Goal: Task Accomplishment & Management: Manage account settings

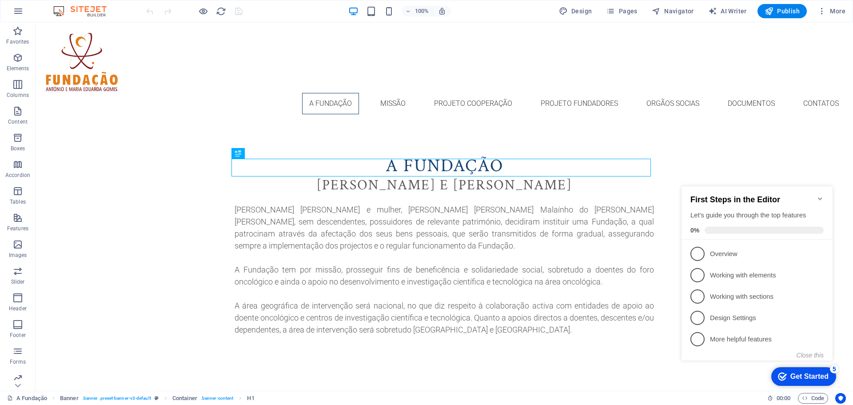
click at [821, 195] on icon "Minimize checklist" at bounding box center [820, 198] width 7 height 7
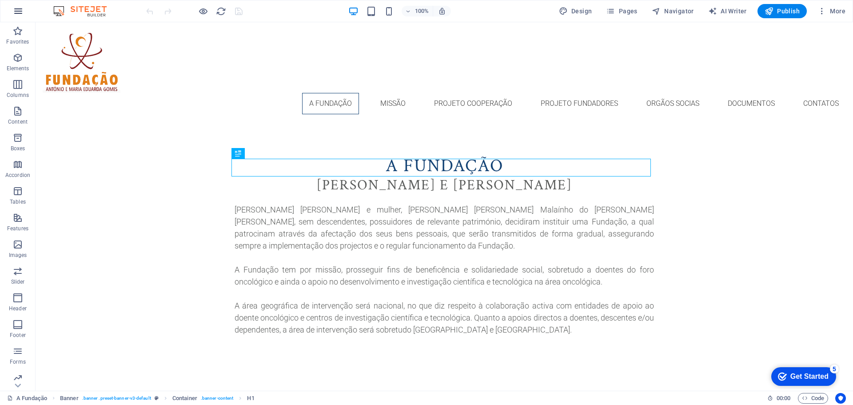
click at [21, 11] on icon "button" at bounding box center [18, 11] width 11 height 11
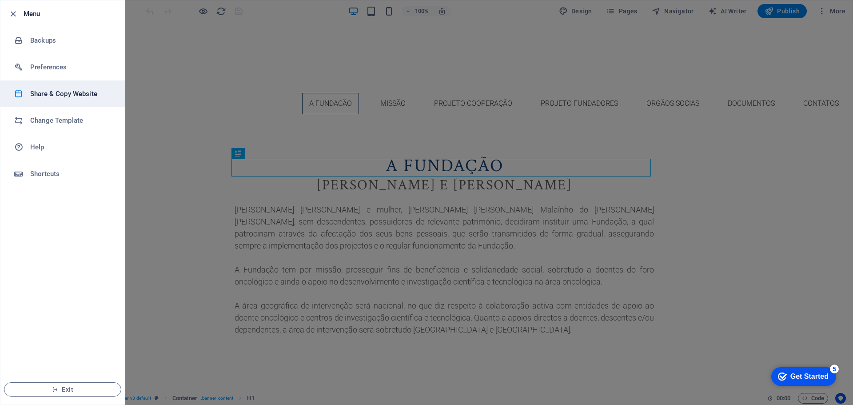
click at [51, 92] on h6 "Share & Copy Website" at bounding box center [71, 93] width 82 height 11
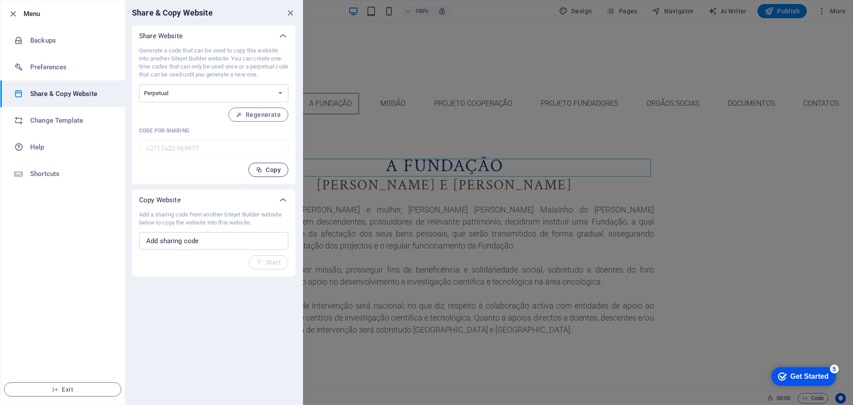
click at [268, 170] on span "Copy" at bounding box center [268, 169] width 25 height 7
click at [266, 167] on span "Copy" at bounding box center [268, 169] width 25 height 7
click at [265, 169] on span "Copy" at bounding box center [268, 169] width 25 height 7
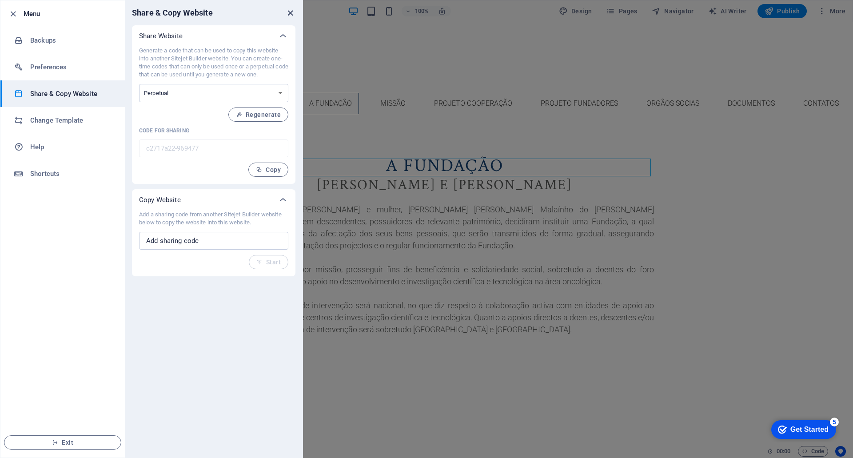
click at [293, 13] on icon "close" at bounding box center [290, 13] width 10 height 10
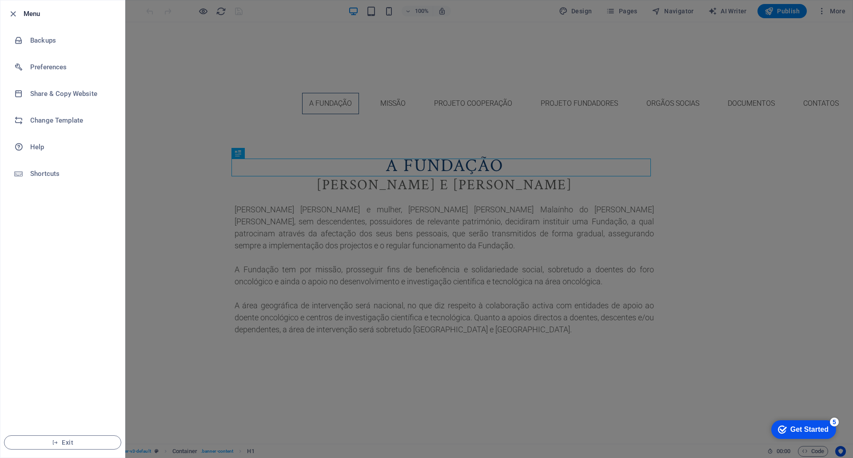
click at [43, 12] on h6 "Menu" at bounding box center [71, 13] width 94 height 11
click at [29, 14] on h6 "Menu" at bounding box center [71, 13] width 94 height 11
drag, startPoint x: 245, startPoint y: 81, endPoint x: 266, endPoint y: 110, distance: 35.6
click at [247, 81] on div at bounding box center [426, 229] width 853 height 458
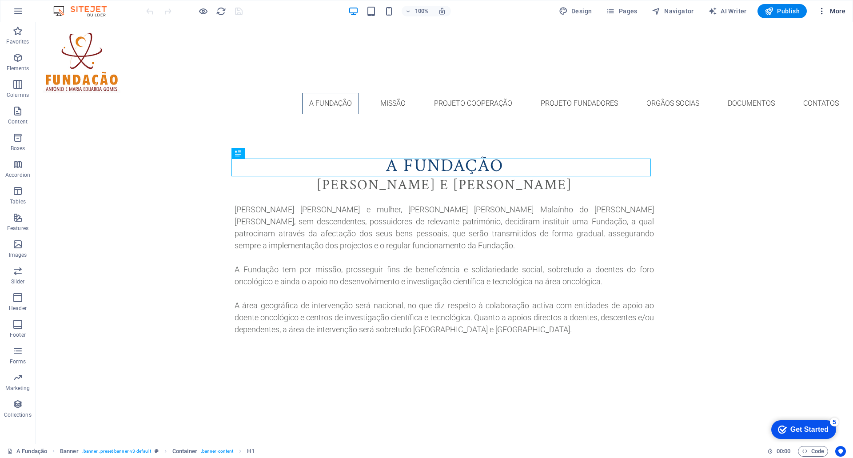
click at [837, 11] on span "More" at bounding box center [831, 11] width 28 height 9
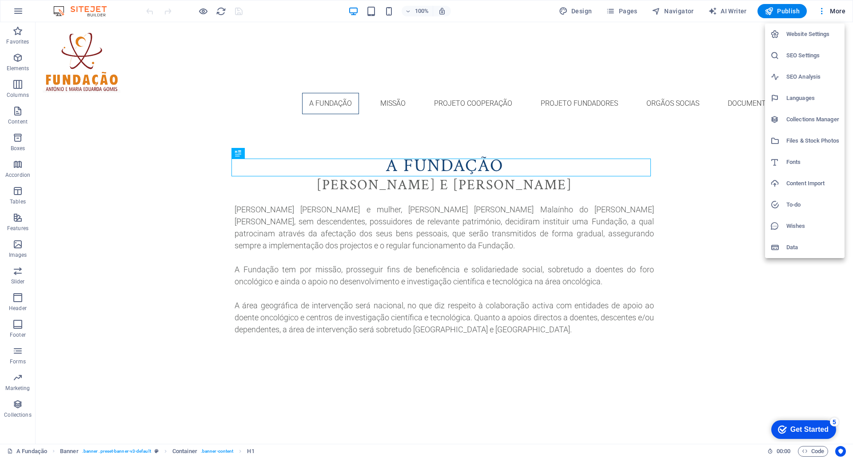
click at [822, 32] on h6 "Website Settings" at bounding box center [812, 34] width 53 height 11
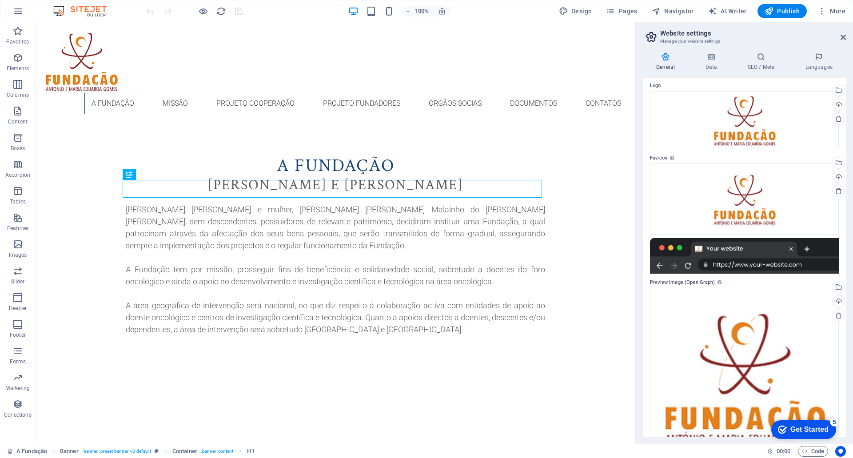
scroll to position [44, 0]
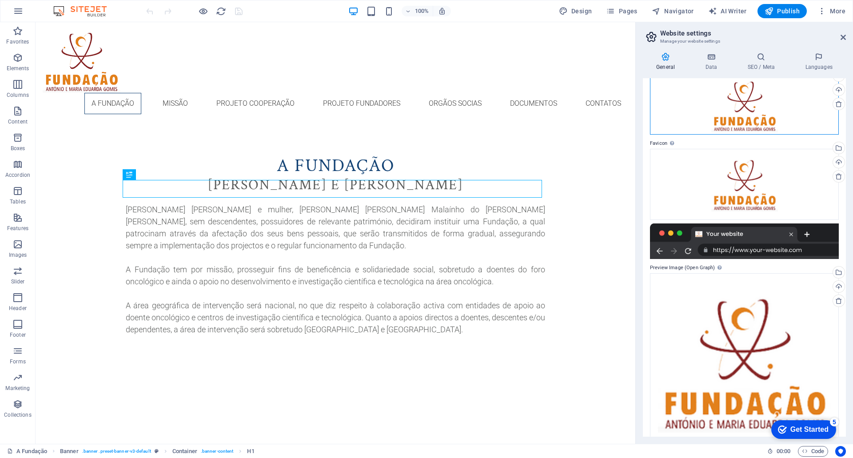
click at [762, 111] on div "Drag files here, click to choose files or select files from Files or our free s…" at bounding box center [744, 105] width 189 height 59
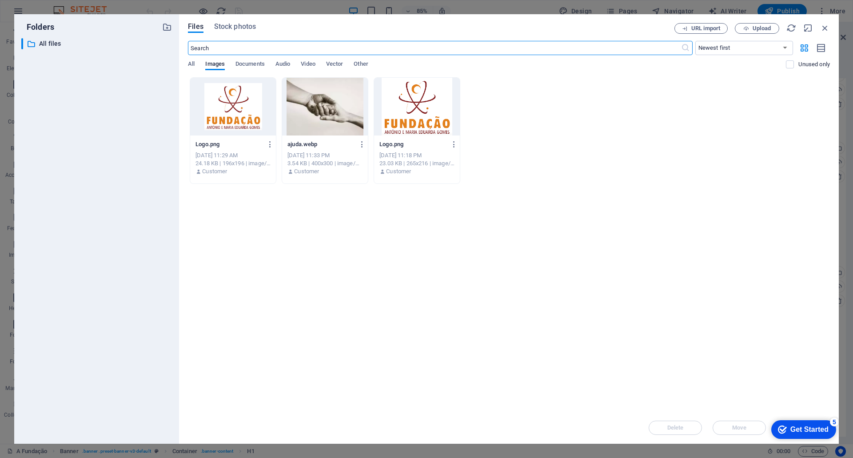
click at [255, 105] on div at bounding box center [233, 107] width 86 height 58
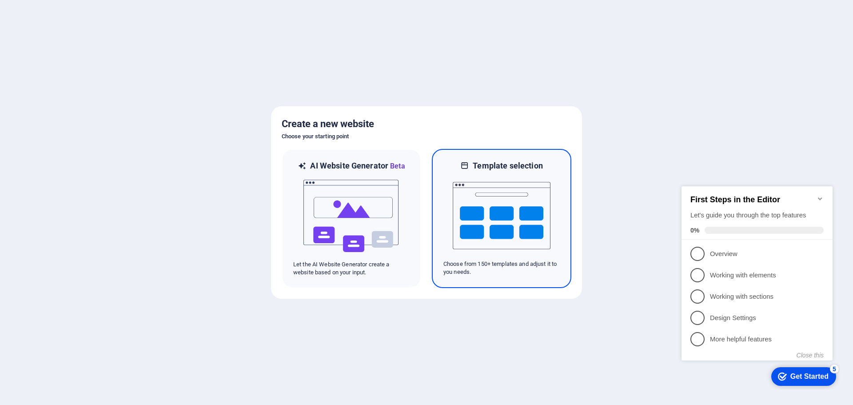
click at [498, 226] on img at bounding box center [502, 215] width 98 height 89
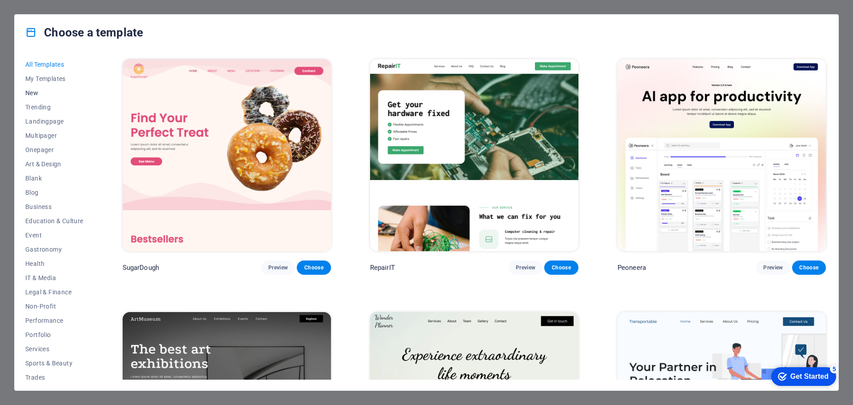
click at [34, 94] on span "New" at bounding box center [54, 92] width 58 height 7
click at [41, 80] on span "My Templates" at bounding box center [54, 78] width 58 height 7
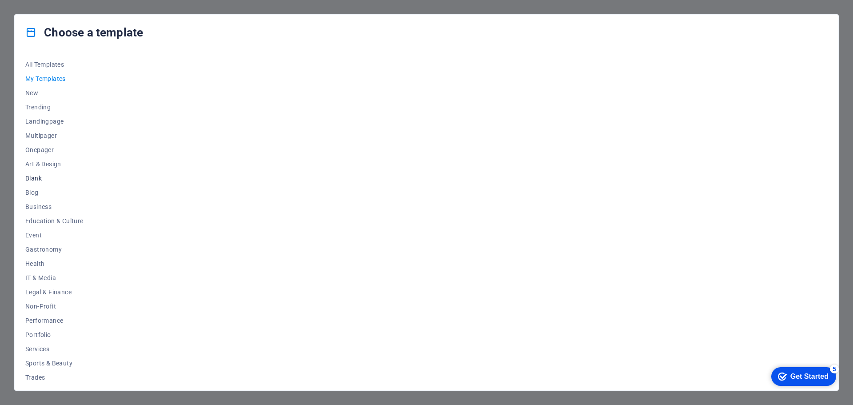
click at [38, 175] on span "Blank" at bounding box center [54, 178] width 58 height 7
click at [308, 265] on span "Choose" at bounding box center [314, 267] width 20 height 7
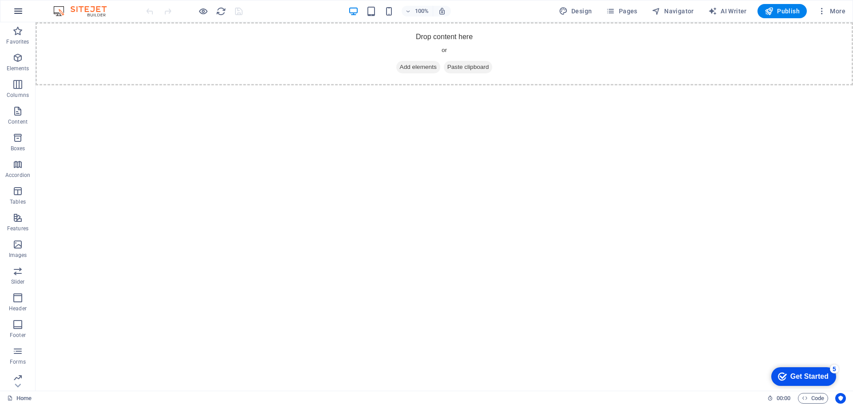
click at [21, 12] on icon "button" at bounding box center [18, 11] width 11 height 11
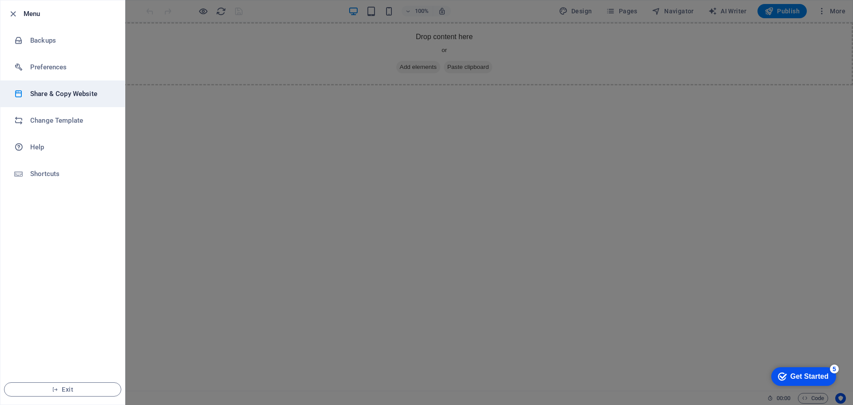
click at [52, 90] on h6 "Share & Copy Website" at bounding box center [71, 93] width 82 height 11
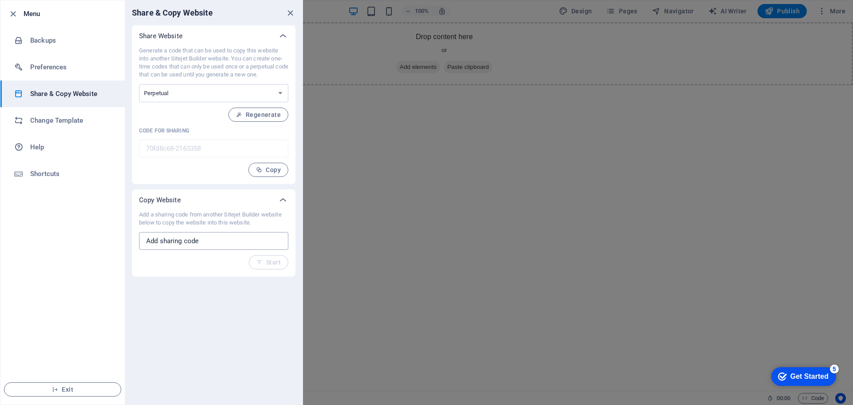
click at [170, 242] on input "text" at bounding box center [213, 241] width 149 height 18
paste input "c2717a22-969477"
type input "c2717a22-969477"
click at [269, 264] on span "Start" at bounding box center [268, 262] width 24 height 7
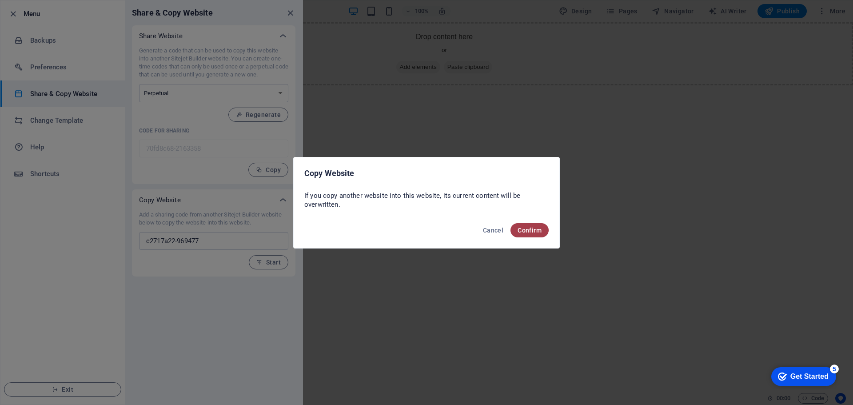
click at [530, 231] on span "Confirm" at bounding box center [530, 230] width 24 height 7
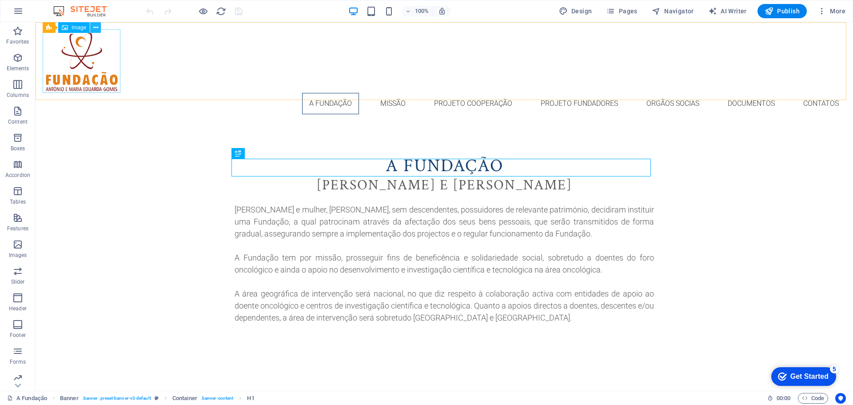
click at [94, 28] on icon at bounding box center [95, 27] width 5 height 9
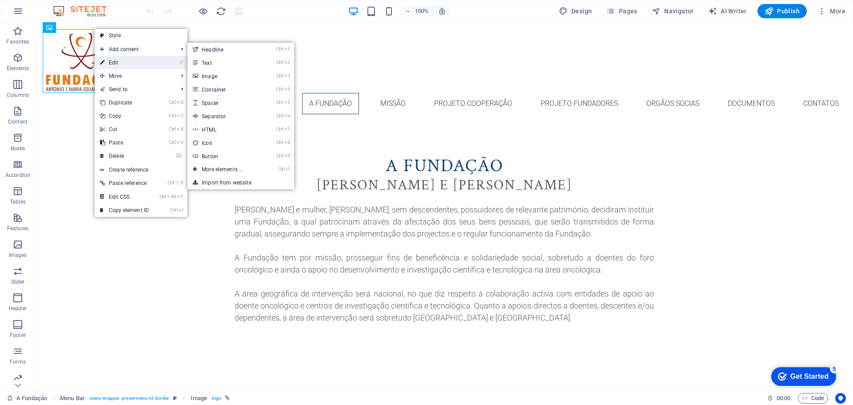
click at [120, 60] on link "⏎ Edit" at bounding box center [125, 62] width 60 height 13
select select "px"
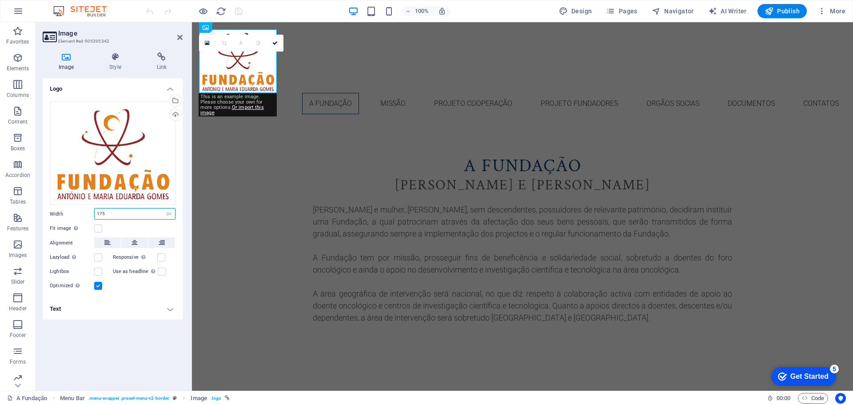
click at [121, 217] on input "175" at bounding box center [135, 213] width 80 height 11
type input "176"
click at [163, 306] on h4 "Text" at bounding box center [113, 308] width 140 height 21
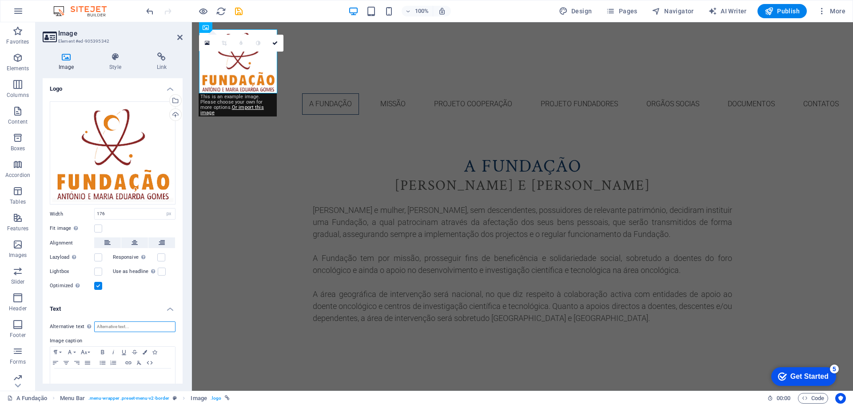
click at [146, 326] on input "Alternative text The alternative text is used by devices that cannot display im…" at bounding box center [134, 326] width 81 height 11
click at [239, 12] on icon "save" at bounding box center [239, 11] width 10 height 10
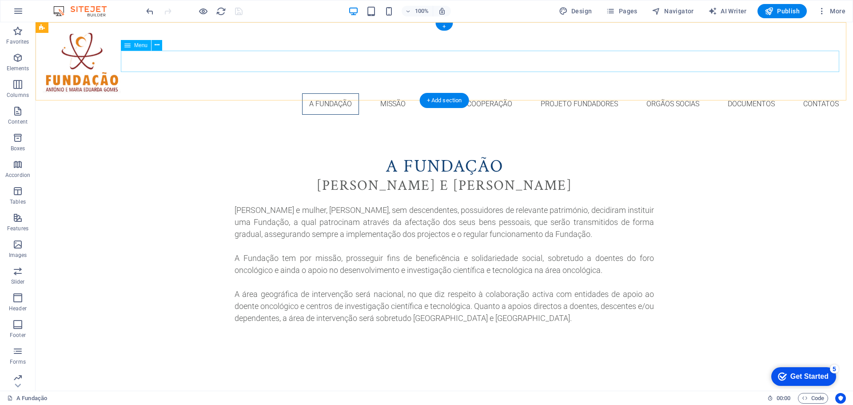
click at [393, 93] on nav "A Fundação Missão Projeto Cooperação Projeto Fundadores Orgãos Socias Documento…" at bounding box center [444, 103] width 803 height 21
click at [818, 93] on nav "A Fundação Missão Projeto Cooperação Projeto Fundadores Orgãos Socias Documento…" at bounding box center [444, 103] width 803 height 21
click at [833, 12] on span "More" at bounding box center [831, 11] width 28 height 9
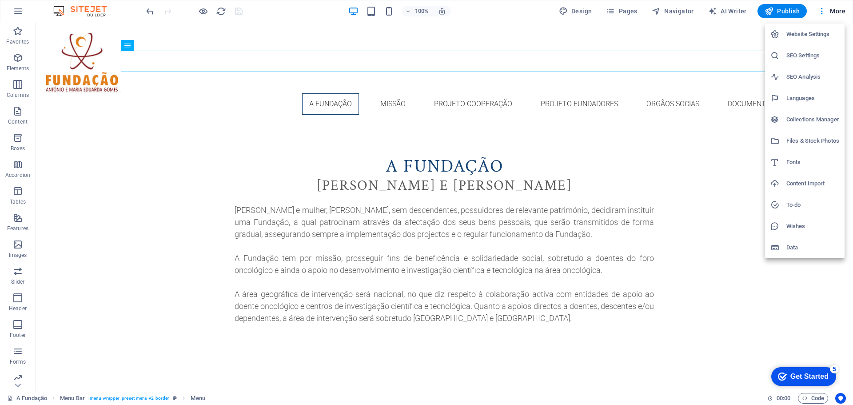
click at [819, 31] on h6 "Website Settings" at bounding box center [812, 34] width 53 height 11
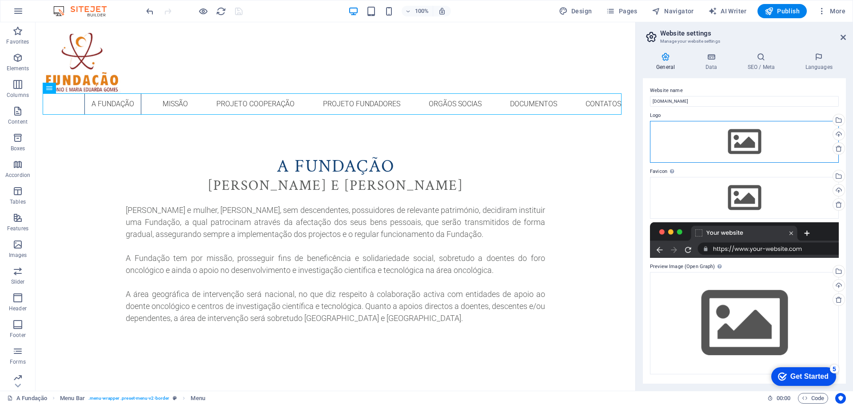
click at [748, 147] on div "Drag files here, click to choose files or select files from Files or our free s…" at bounding box center [744, 142] width 189 height 42
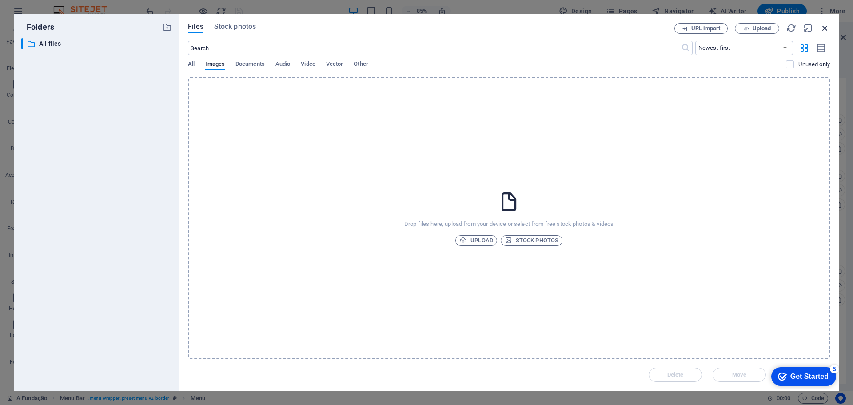
click at [829, 29] on icon "button" at bounding box center [825, 28] width 10 height 10
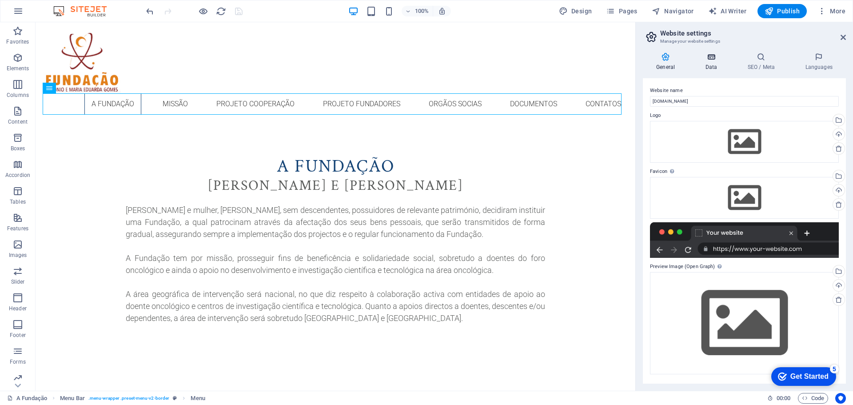
click at [709, 65] on h4 "Data" at bounding box center [713, 61] width 42 height 19
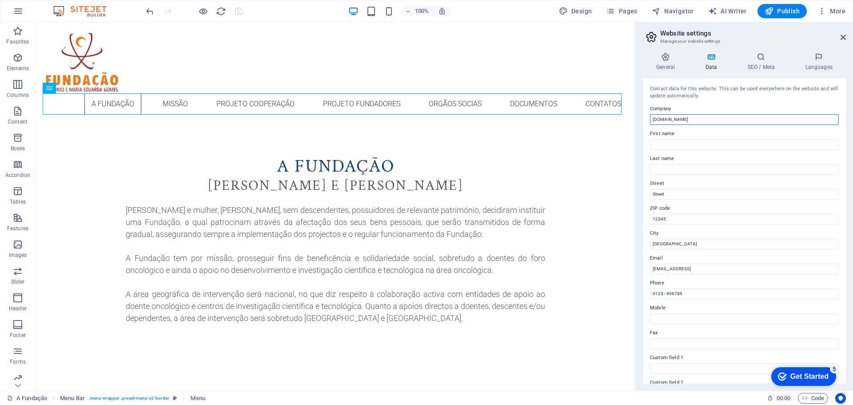
click at [707, 119] on input "[DOMAIN_NAME]" at bounding box center [744, 119] width 189 height 11
drag, startPoint x: 711, startPoint y: 139, endPoint x: 676, endPoint y: 139, distance: 34.7
paste input "Fundação [PERSON_NAME] e [PERSON_NAME]"
type input "Fundação [PERSON_NAME] e [PERSON_NAME]"
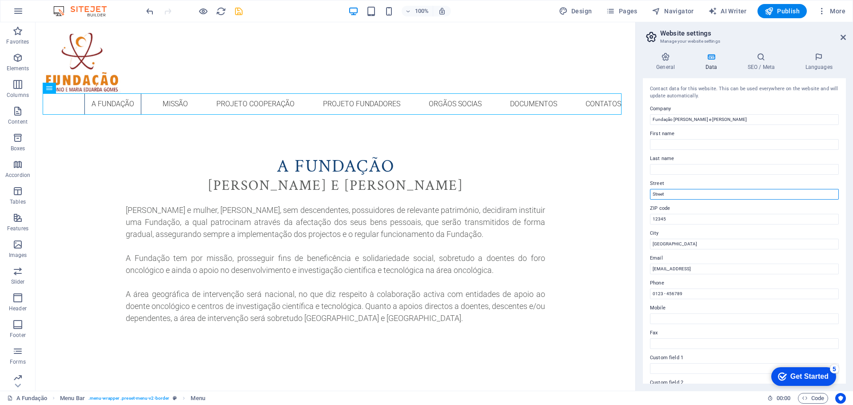
click at [688, 191] on input "Street" at bounding box center [744, 194] width 189 height 11
drag, startPoint x: 703, startPoint y: 215, endPoint x: 671, endPoint y: 215, distance: 31.5
drag, startPoint x: 713, startPoint y: 212, endPoint x: 714, endPoint y: 218, distance: 5.4
click at [713, 213] on label "ZIP code" at bounding box center [744, 208] width 189 height 11
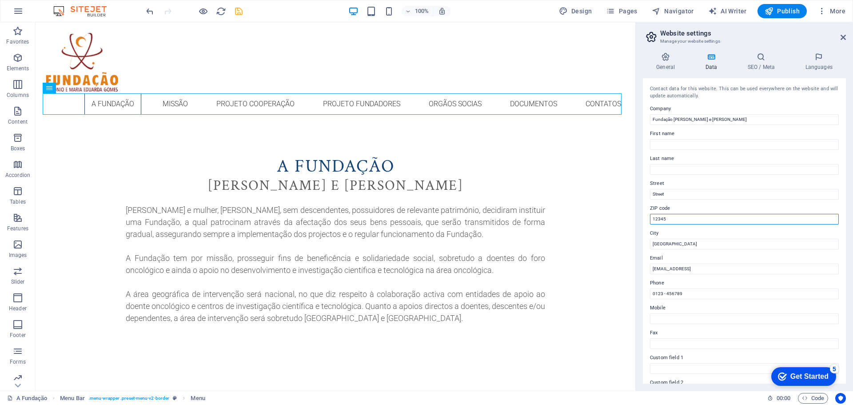
click at [713, 214] on input "12345" at bounding box center [744, 219] width 189 height 11
click at [662, 219] on input "12345" at bounding box center [744, 219] width 189 height 11
paste input "Rua Alexandre Rey Colaço, 4"
type input "Rua Alexandre Rey Colaço, 4"
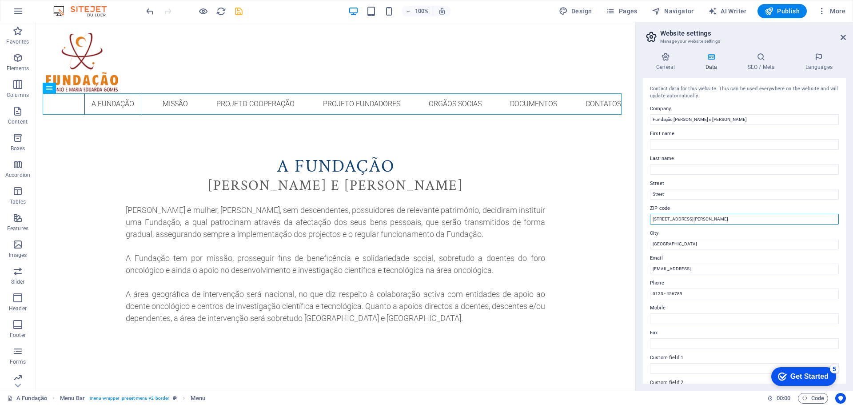
click at [715, 220] on input "Rua Alexandre Rey Colaço, 4" at bounding box center [744, 219] width 189 height 11
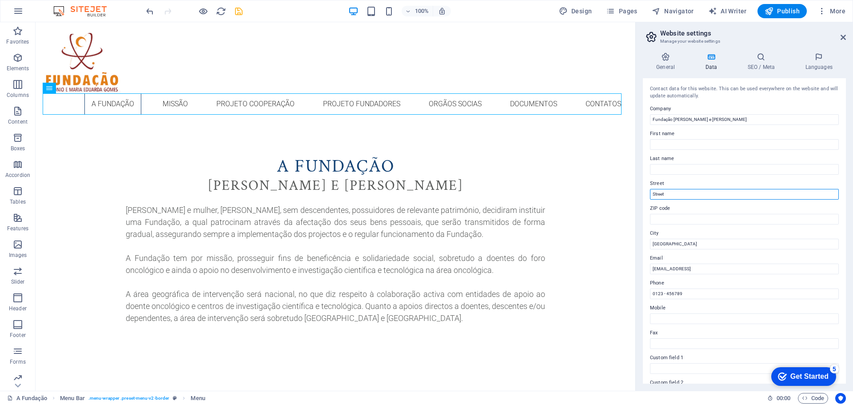
click at [707, 193] on input "Street" at bounding box center [744, 194] width 189 height 11
drag, startPoint x: 725, startPoint y: 214, endPoint x: 630, endPoint y: 188, distance: 98.5
paste input "Rua Alexandre Rey Colaço, 4"
type input "Rua Alexandre Rey Colaço, 4"
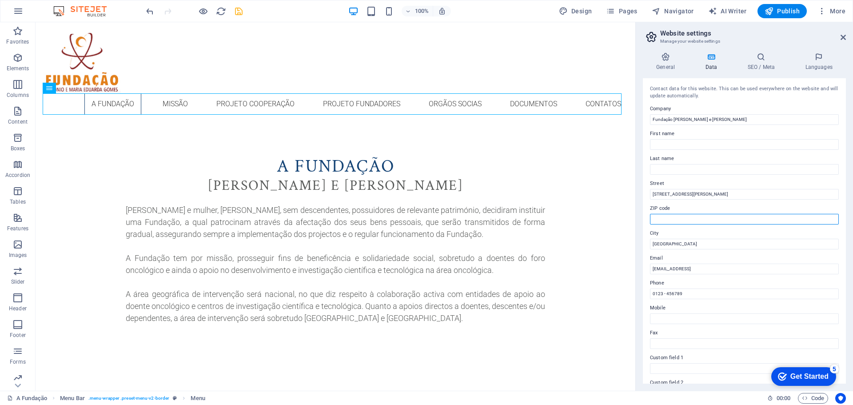
click at [681, 216] on input "ZIP code" at bounding box center [744, 219] width 189 height 11
type input "1700-024"
click at [661, 240] on input "[GEOGRAPHIC_DATA]" at bounding box center [744, 244] width 189 height 11
paste input "[GEOGRAPHIC_DATA]"
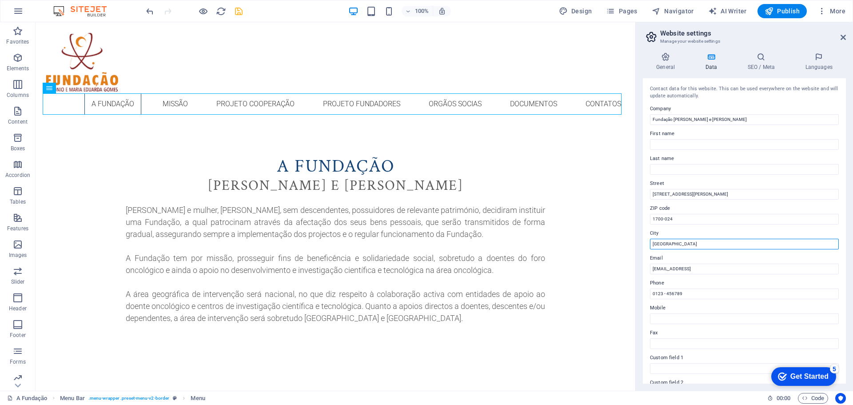
type input "[GEOGRAPHIC_DATA]"
drag, startPoint x: 710, startPoint y: 266, endPoint x: 721, endPoint y: 266, distance: 11.1
click at [710, 266] on input "[EMAIL_ADDRESS]" at bounding box center [744, 268] width 189 height 11
drag, startPoint x: 786, startPoint y: 266, endPoint x: 654, endPoint y: 268, distance: 132.4
click at [654, 268] on input "[EMAIL_ADDRESS]" at bounding box center [744, 268] width 189 height 11
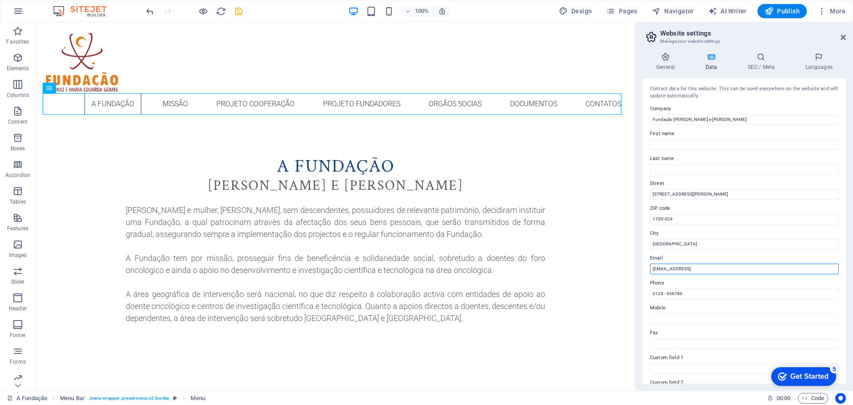
paste input "[EMAIL_ADDRESS][DOMAIN_NAME]"
type input "[EMAIL_ADDRESS][DOMAIN_NAME]"
click at [697, 294] on input "0123 - 456789" at bounding box center [744, 293] width 189 height 11
drag, startPoint x: 698, startPoint y: 293, endPoint x: 651, endPoint y: 293, distance: 47.1
click at [651, 293] on input "0123 - 456789" at bounding box center [744, 293] width 189 height 11
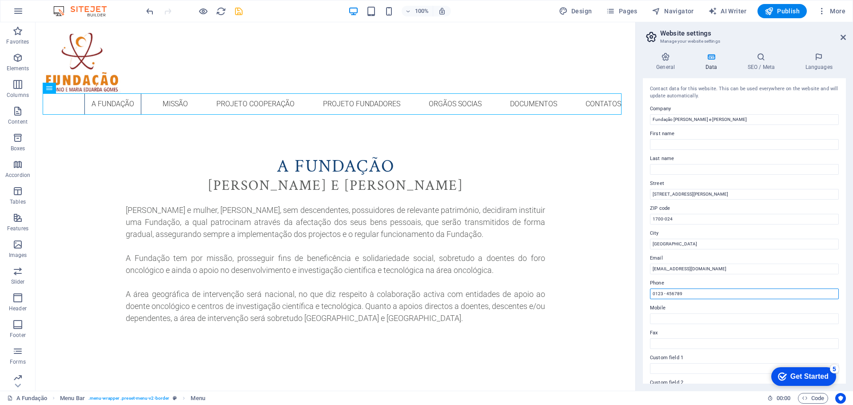
paste input "+351 249480097"
type input "+351 249480097"
click at [692, 316] on input "Mobile" at bounding box center [744, 318] width 189 height 11
paste input "+351 917273716"
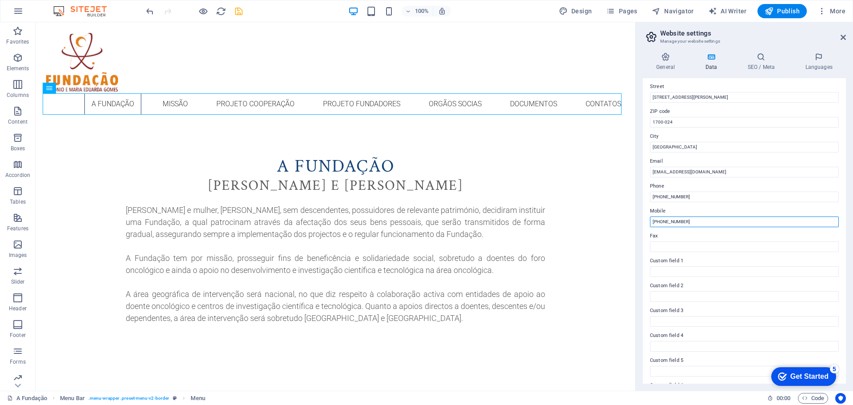
scroll to position [122, 0]
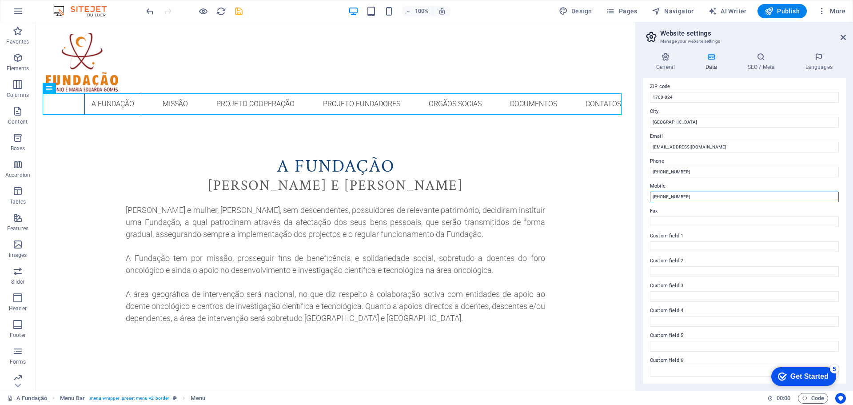
type input "+351 917273716"
click at [762, 62] on h4 "SEO / Meta" at bounding box center [763, 61] width 58 height 19
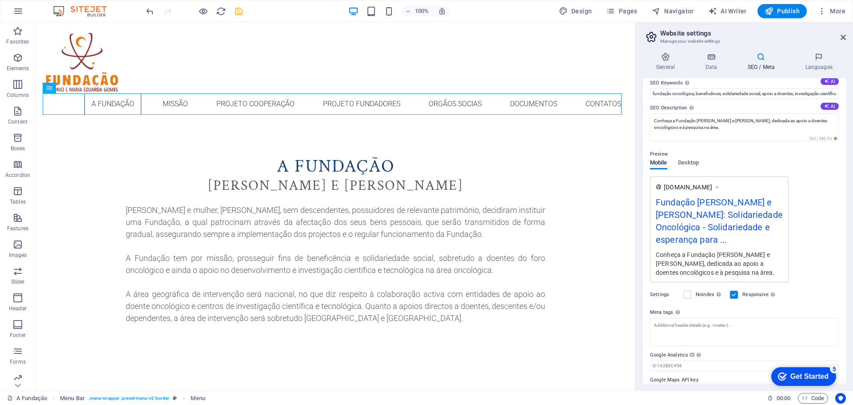
scroll to position [77, 0]
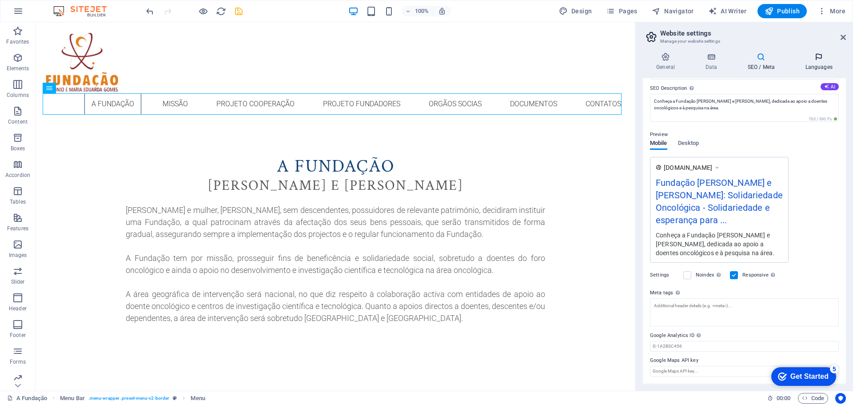
click at [817, 64] on h4 "Languages" at bounding box center [819, 61] width 54 height 19
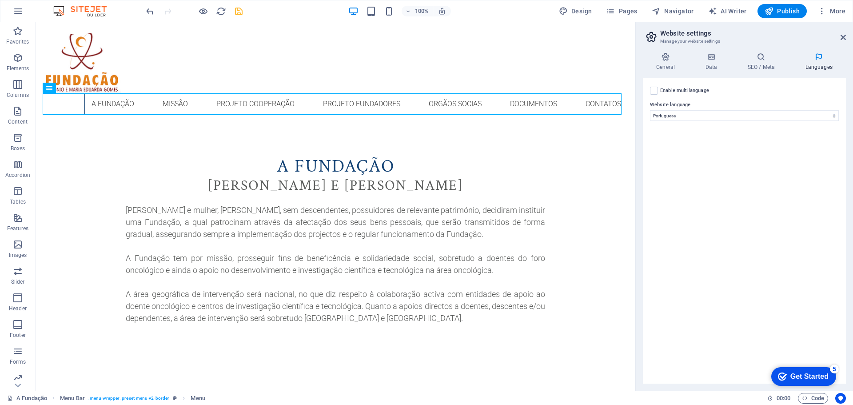
click at [242, 12] on icon "save" at bounding box center [239, 11] width 10 height 10
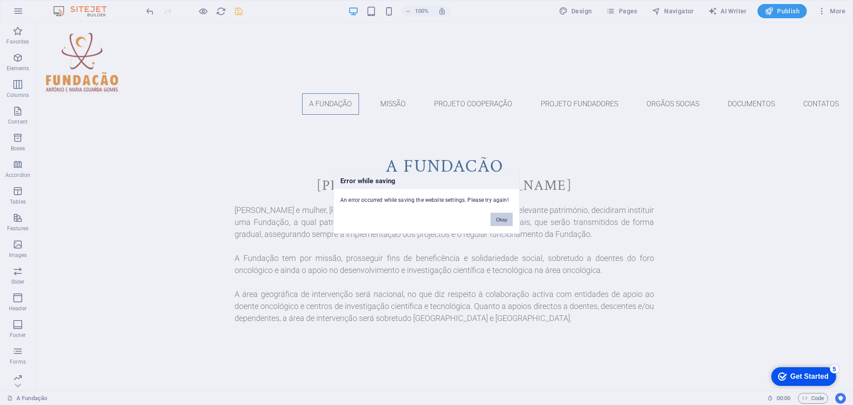
click at [506, 219] on button "Okay" at bounding box center [501, 218] width 22 height 13
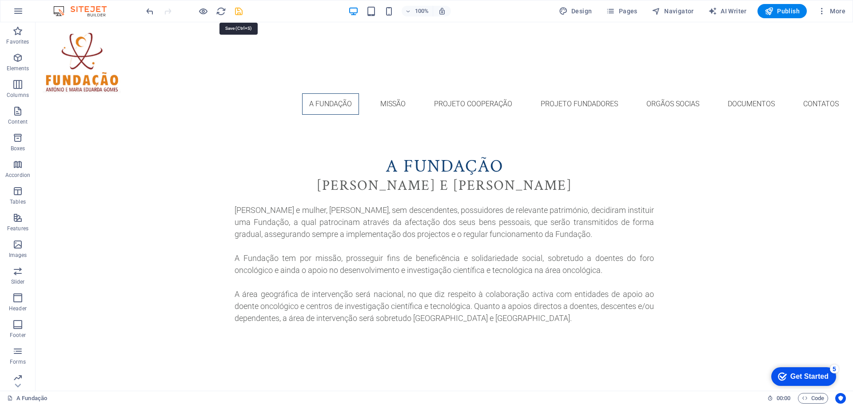
click at [236, 8] on icon "save" at bounding box center [239, 11] width 10 height 10
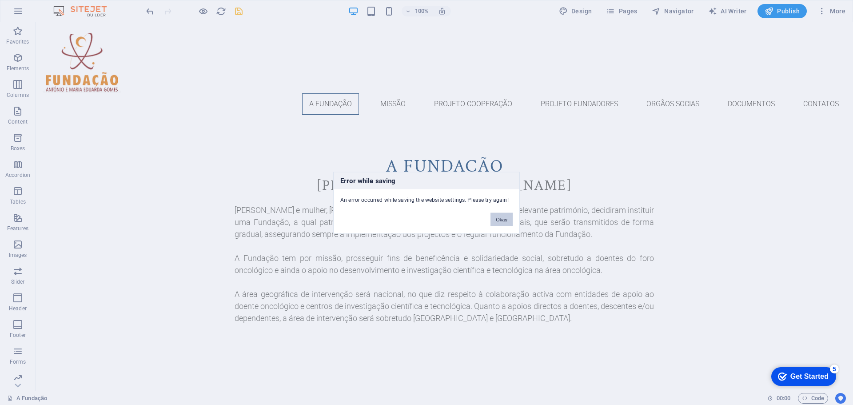
click at [500, 218] on button "Okay" at bounding box center [501, 218] width 22 height 13
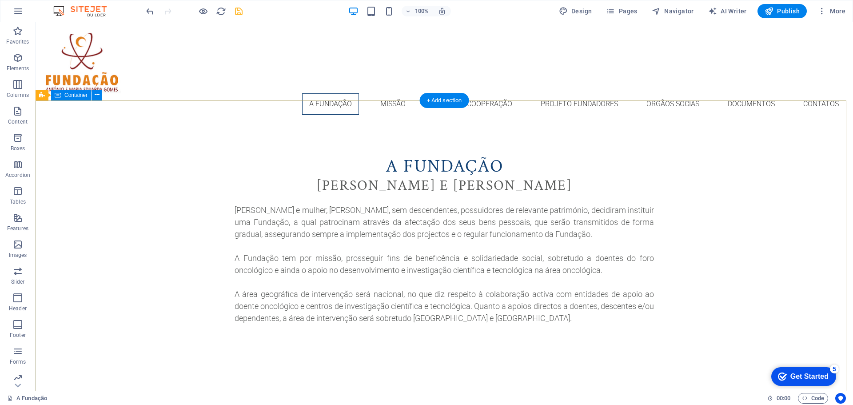
click at [702, 138] on div "A Fundação António e Maria Eduarda Gomes António Vicente Oliveira Gomes e mulhe…" at bounding box center [444, 271] width 817 height 298
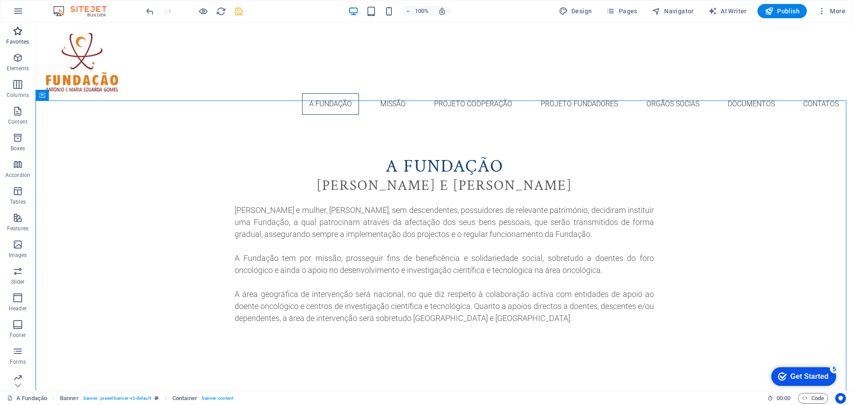
click at [19, 36] on icon "button" at bounding box center [17, 31] width 11 height 11
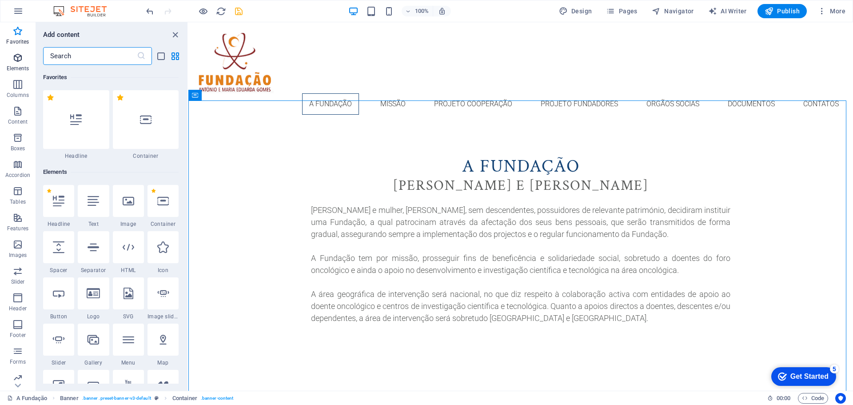
click at [12, 56] on icon "button" at bounding box center [17, 57] width 11 height 11
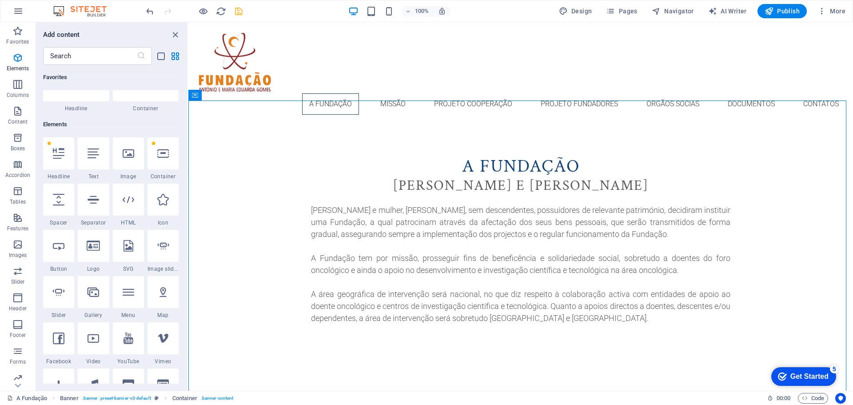
scroll to position [95, 0]
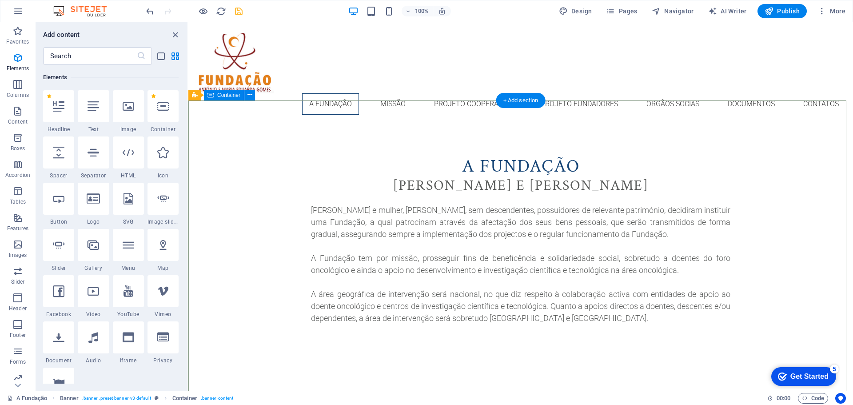
click at [290, 151] on div "A Fundação António e Maria Eduarda Gomes António Vicente Oliveira Gomes e mulhe…" at bounding box center [520, 271] width 665 height 298
click at [839, 10] on span "More" at bounding box center [831, 11] width 28 height 9
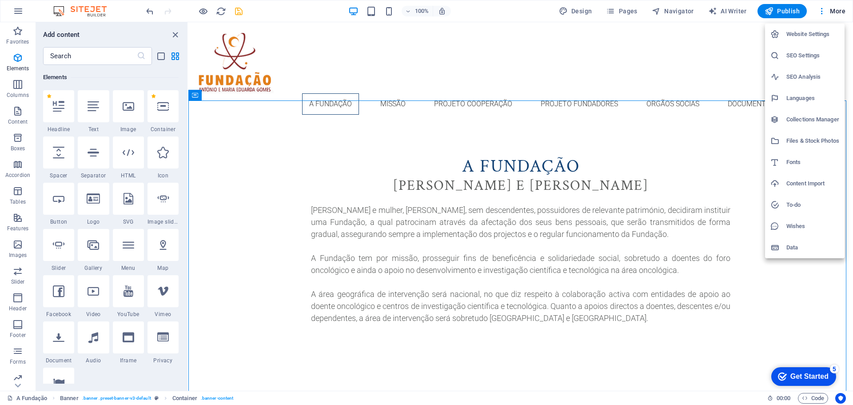
click at [815, 34] on h6 "Website Settings" at bounding box center [812, 34] width 53 height 11
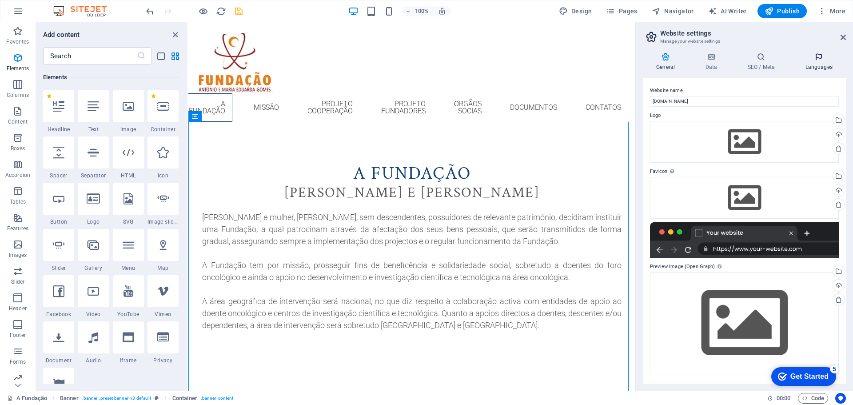
click at [808, 65] on h4 "Languages" at bounding box center [819, 61] width 54 height 19
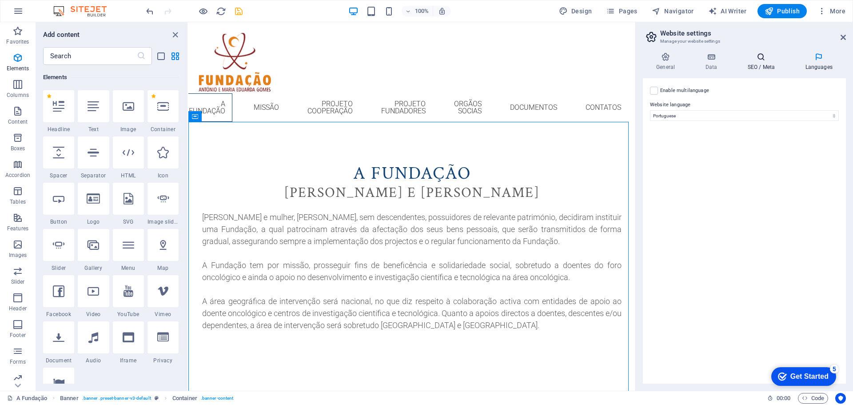
click at [767, 68] on h4 "SEO / Meta" at bounding box center [763, 61] width 58 height 19
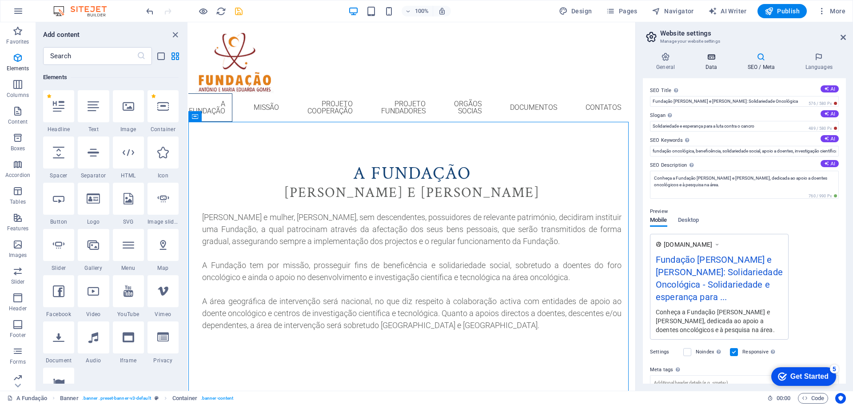
click at [711, 56] on icon at bounding box center [711, 56] width 39 height 9
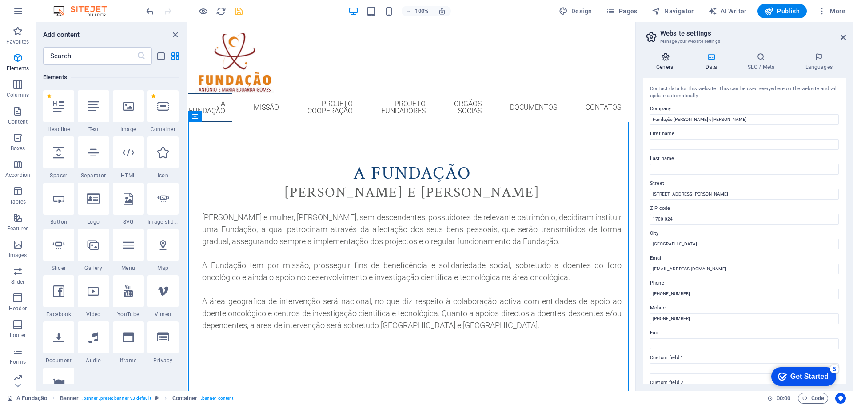
click at [655, 56] on icon at bounding box center [665, 56] width 45 height 9
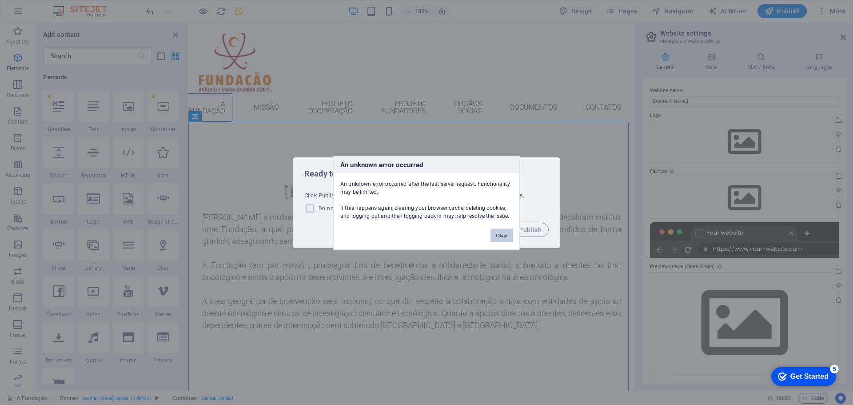
click at [499, 234] on button "Okay" at bounding box center [501, 234] width 22 height 13
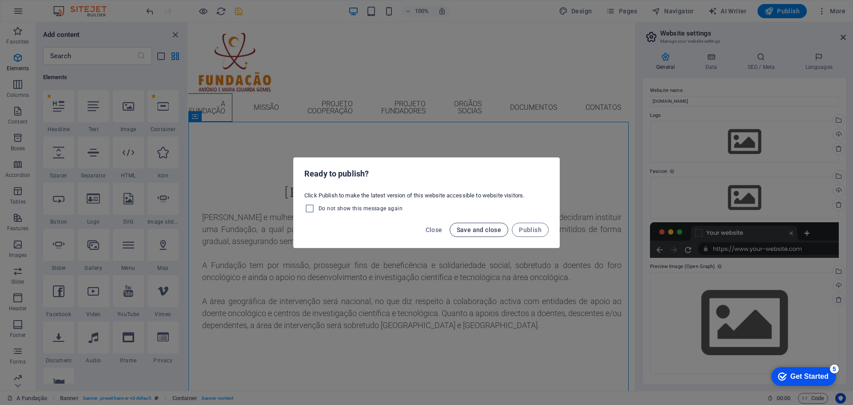
click at [483, 230] on span "Save and close" at bounding box center [479, 229] width 45 height 7
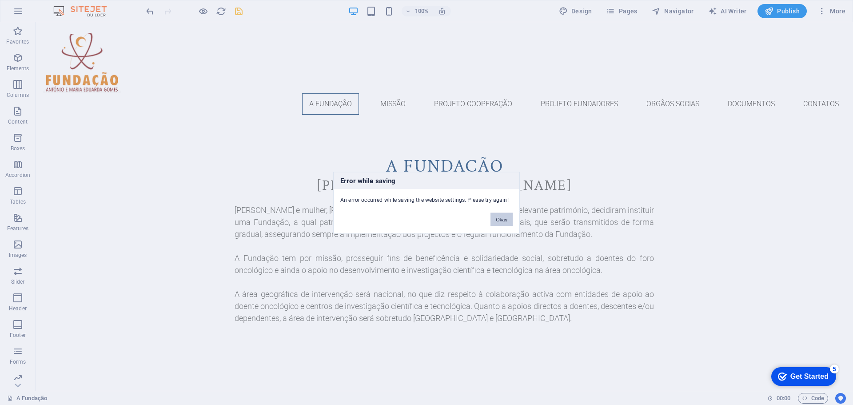
click at [500, 224] on button "Okay" at bounding box center [501, 218] width 22 height 13
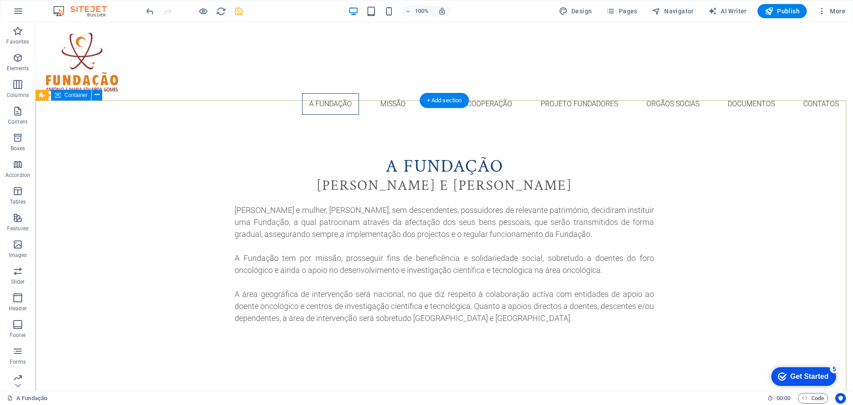
drag, startPoint x: 614, startPoint y: 148, endPoint x: 757, endPoint y: 123, distance: 145.3
click at [618, 147] on div "A Fundação António e Maria Eduarda Gomes António Vicente Oliveira Gomes e mulhe…" at bounding box center [444, 271] width 817 height 298
click at [844, 7] on span "More" at bounding box center [831, 11] width 28 height 9
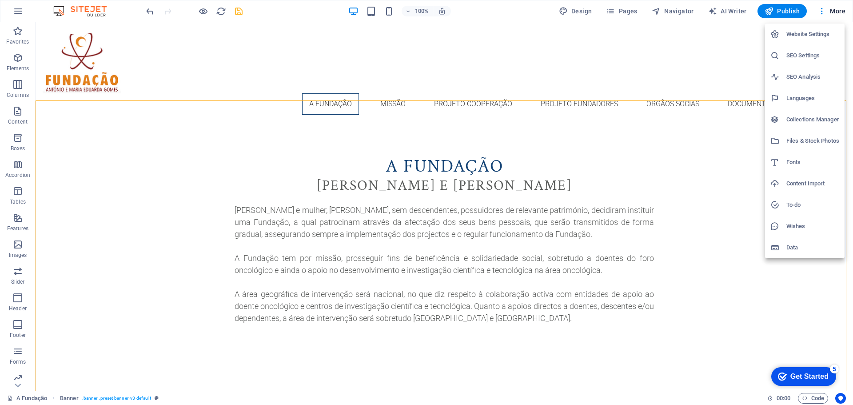
click at [806, 33] on h6 "Website Settings" at bounding box center [812, 34] width 53 height 11
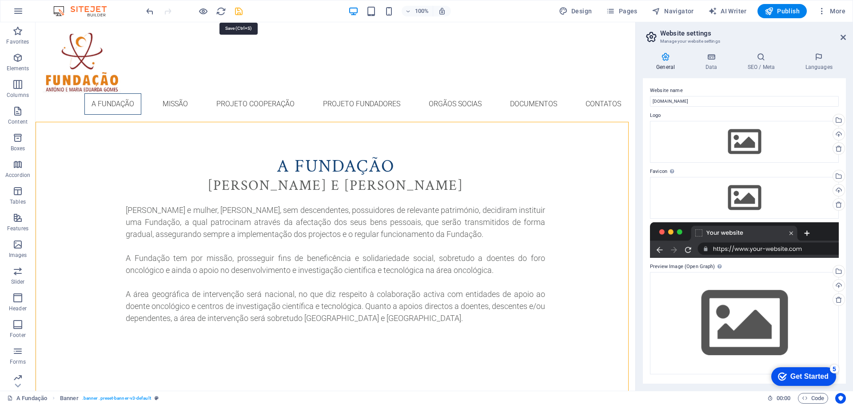
click at [240, 12] on icon "save" at bounding box center [239, 11] width 10 height 10
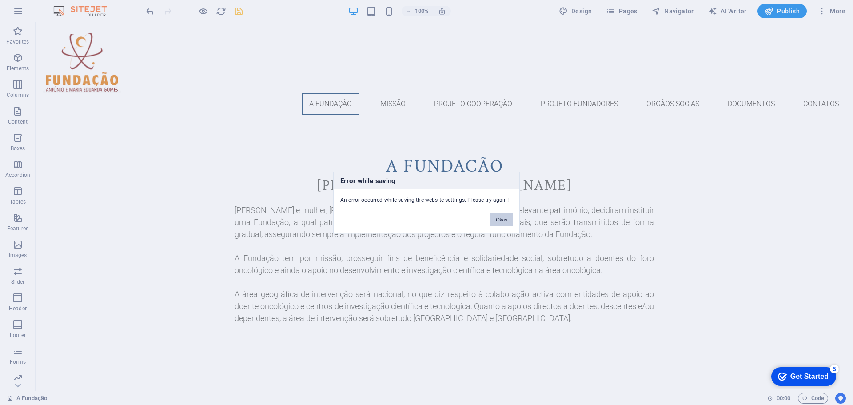
click at [497, 215] on button "Okay" at bounding box center [501, 218] width 22 height 13
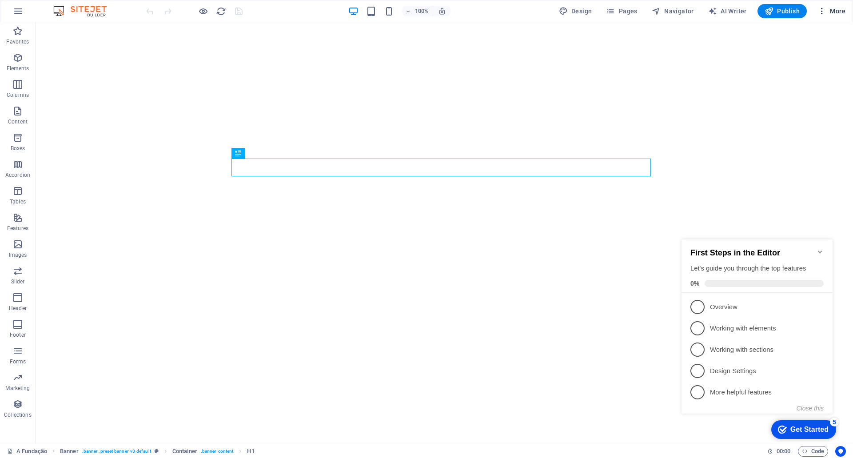
click at [833, 13] on span "More" at bounding box center [831, 11] width 28 height 9
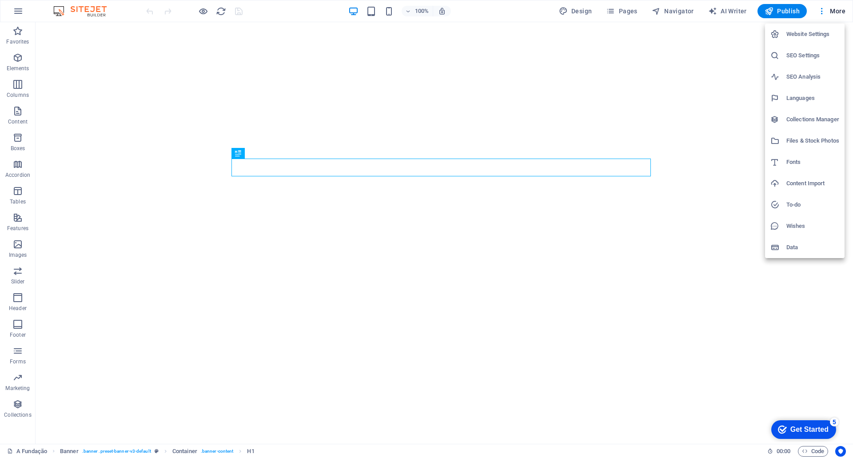
click at [821, 33] on h6 "Website Settings" at bounding box center [812, 34] width 53 height 11
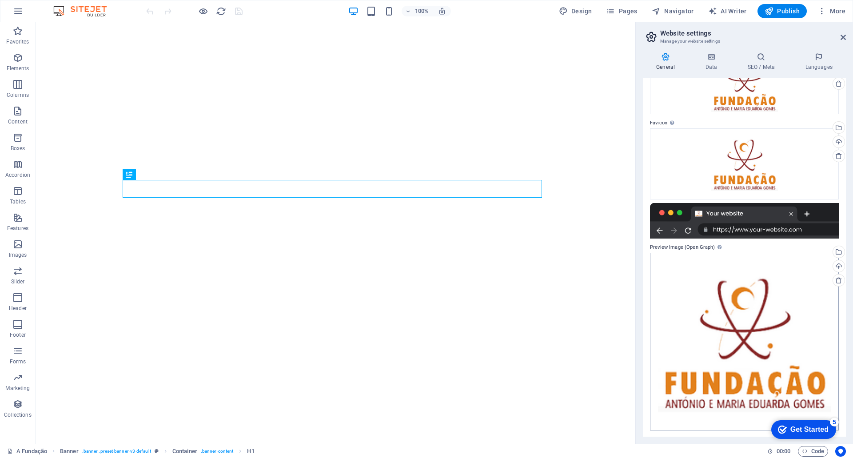
scroll to position [66, 0]
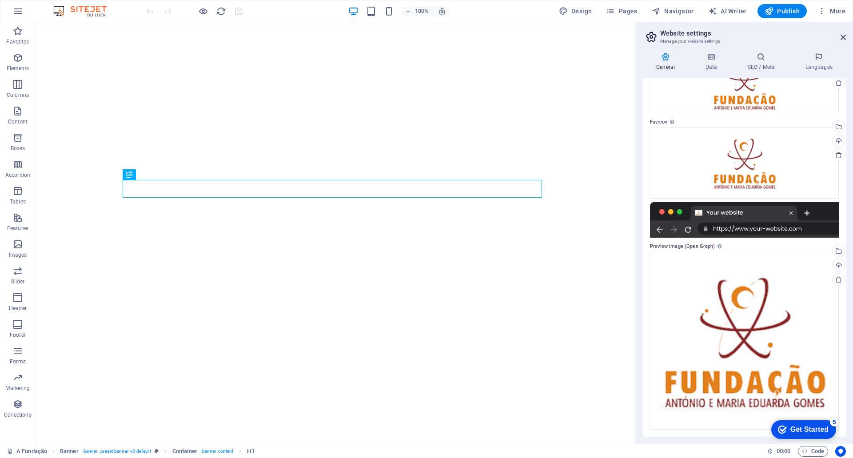
click at [669, 60] on icon at bounding box center [665, 56] width 45 height 9
click at [712, 61] on h4 "Data" at bounding box center [713, 61] width 42 height 19
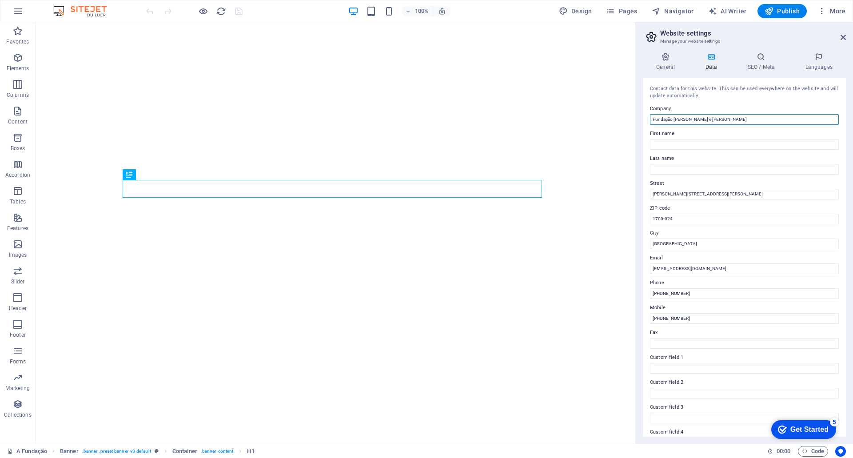
drag, startPoint x: 753, startPoint y: 121, endPoint x: 758, endPoint y: 118, distance: 6.2
click at [753, 120] on input "Fundação [PERSON_NAME] e [PERSON_NAME]" at bounding box center [744, 119] width 189 height 11
drag, startPoint x: 762, startPoint y: 116, endPoint x: 637, endPoint y: 121, distance: 124.9
click at [637, 121] on aside "Website settings Manage your website settings General Data SEO / Meta Languages…" at bounding box center [744, 233] width 218 height 422
click at [717, 196] on input "Rua Alexandre Rey Colaço, 4" at bounding box center [744, 194] width 189 height 11
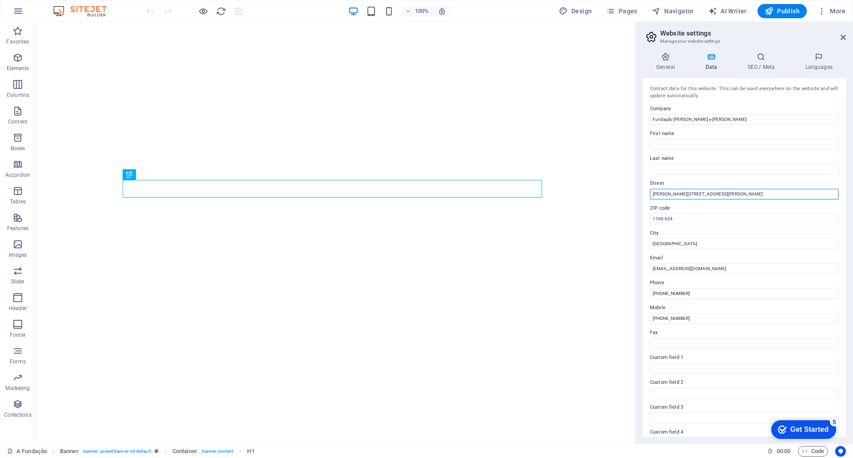
click at [736, 193] on input "Rua Alexandre Rey Colaço, 4" at bounding box center [744, 194] width 189 height 11
click at [741, 195] on input "Rua Alexandre Rey Colaço, 4" at bounding box center [744, 194] width 189 height 11
drag, startPoint x: 713, startPoint y: 194, endPoint x: 654, endPoint y: 197, distance: 59.1
click at [654, 197] on input "Rua Alexandre Rey Colaço, 4" at bounding box center [744, 194] width 189 height 11
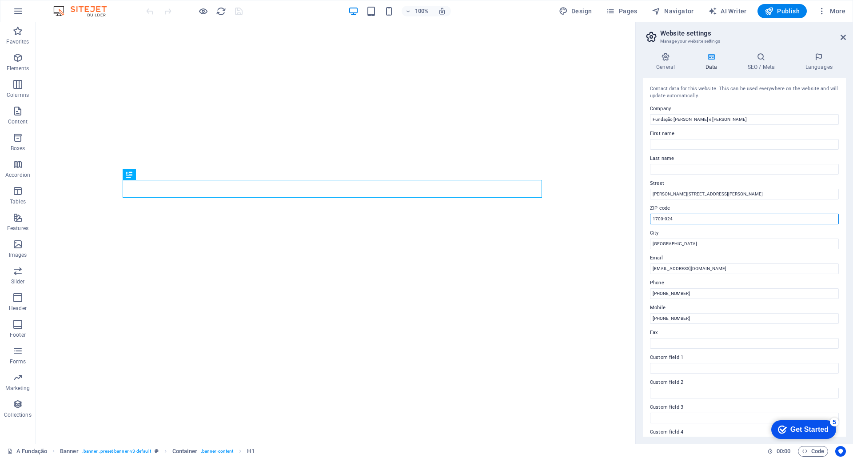
click at [689, 220] on input "1700-024" at bounding box center [744, 219] width 189 height 11
drag, startPoint x: 690, startPoint y: 219, endPoint x: 652, endPoint y: 218, distance: 37.8
click at [652, 218] on input "1700-024" at bounding box center [744, 219] width 189 height 11
click at [694, 239] on input "[GEOGRAPHIC_DATA]" at bounding box center [744, 244] width 189 height 11
drag, startPoint x: 700, startPoint y: 243, endPoint x: 666, endPoint y: 245, distance: 34.2
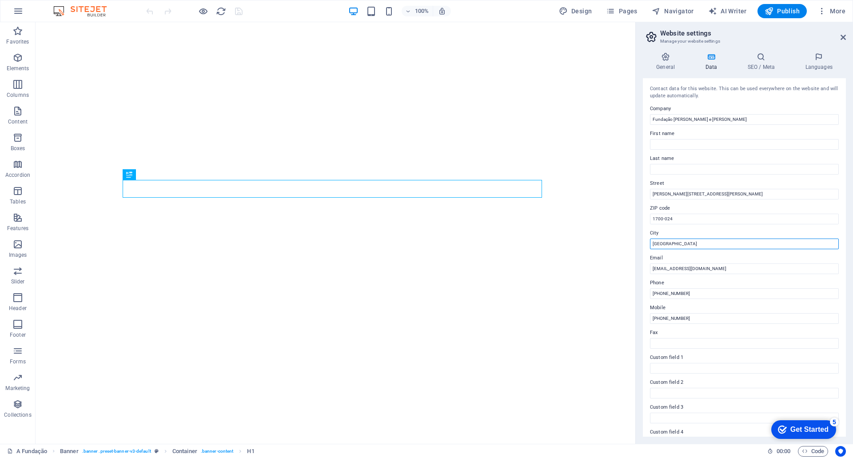
click at [666, 245] on input "[GEOGRAPHIC_DATA]" at bounding box center [744, 244] width 189 height 11
click at [661, 245] on input "[GEOGRAPHIC_DATA]" at bounding box center [744, 244] width 189 height 11
drag, startPoint x: 700, startPoint y: 268, endPoint x: 653, endPoint y: 270, distance: 46.7
click at [653, 270] on input "[EMAIL_ADDRESS][DOMAIN_NAME]" at bounding box center [744, 268] width 189 height 11
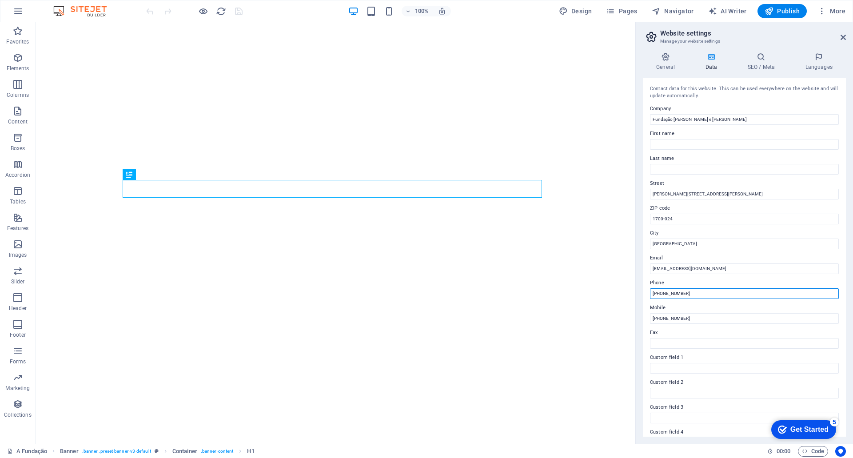
drag, startPoint x: 677, startPoint y: 294, endPoint x: 695, endPoint y: 295, distance: 18.3
click at [677, 294] on input "+351 249480097" at bounding box center [744, 293] width 189 height 11
drag, startPoint x: 676, startPoint y: 294, endPoint x: 646, endPoint y: 293, distance: 29.3
click at [646, 293] on div "Contact data for this website. This can be used everywhere on the website and w…" at bounding box center [744, 257] width 203 height 359
click at [698, 319] on input "+351 917273716" at bounding box center [744, 318] width 189 height 11
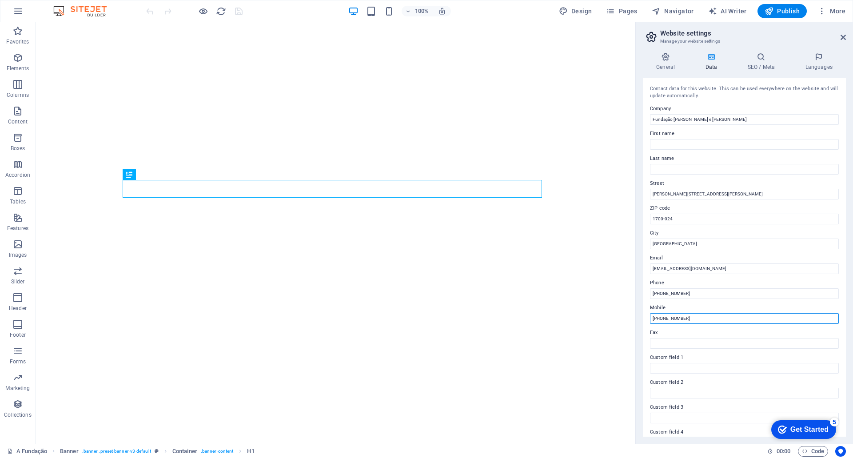
drag, startPoint x: 685, startPoint y: 319, endPoint x: 650, endPoint y: 319, distance: 34.2
click at [650, 319] on input "+351 917273716" at bounding box center [744, 318] width 189 height 11
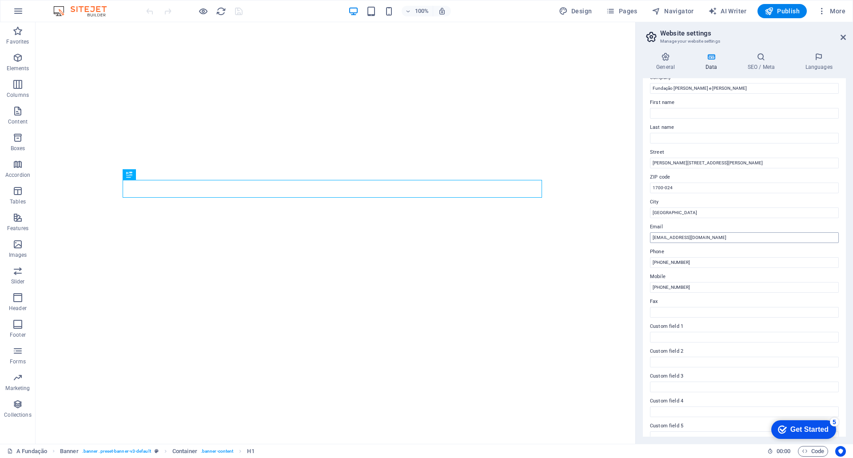
scroll to position [0, 0]
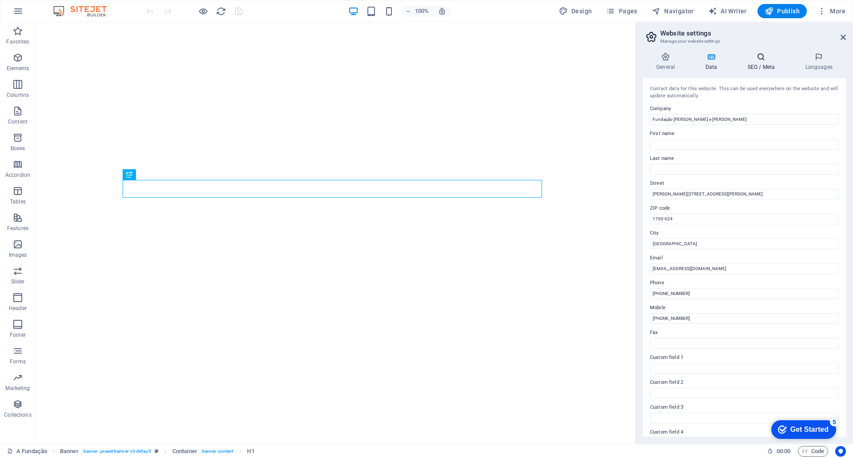
click at [762, 67] on h4 "SEO / Meta" at bounding box center [763, 61] width 58 height 19
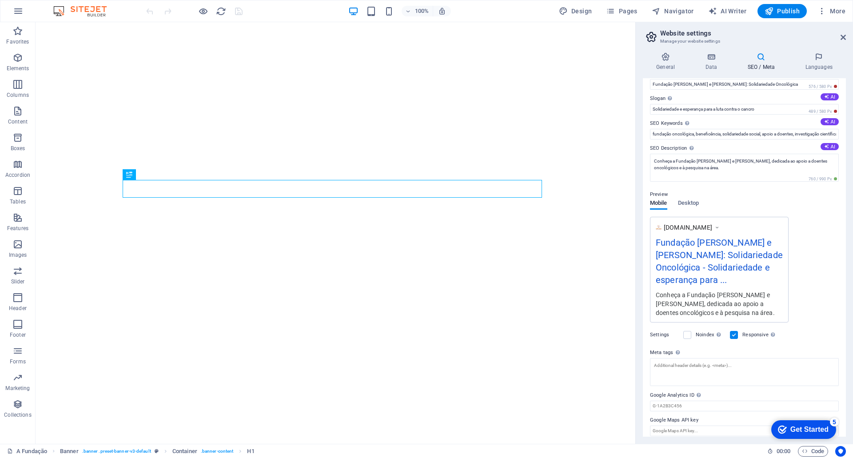
scroll to position [24, 0]
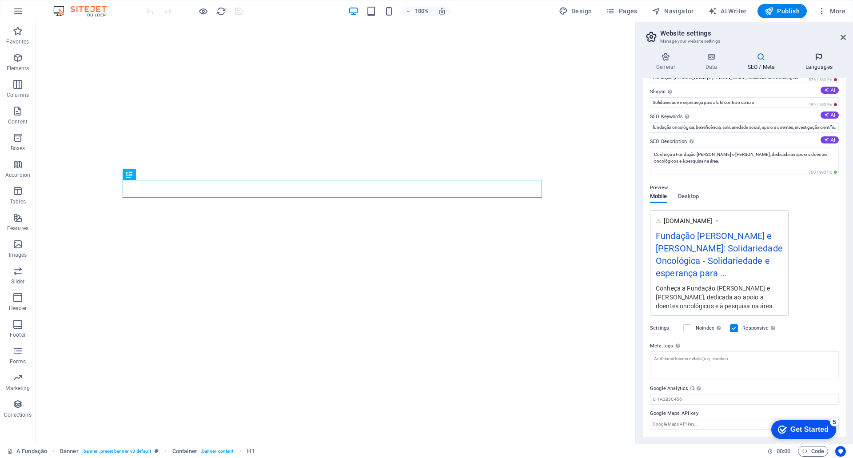
click at [820, 60] on icon at bounding box center [819, 56] width 54 height 9
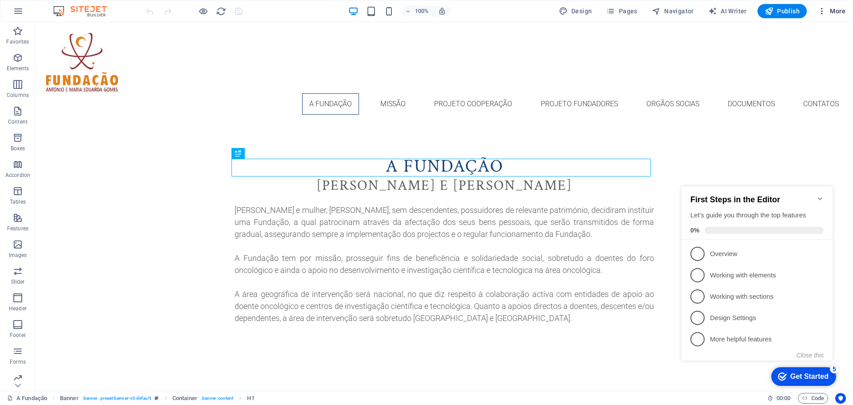
click at [843, 12] on span "More" at bounding box center [831, 11] width 28 height 9
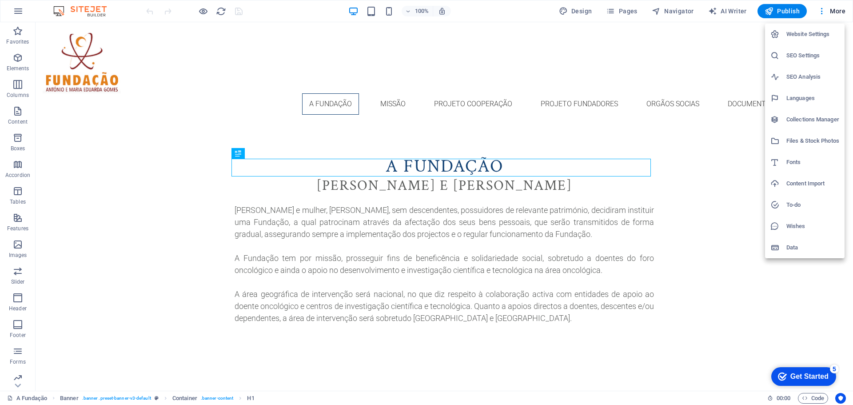
click at [810, 34] on h6 "Website Settings" at bounding box center [812, 34] width 53 height 11
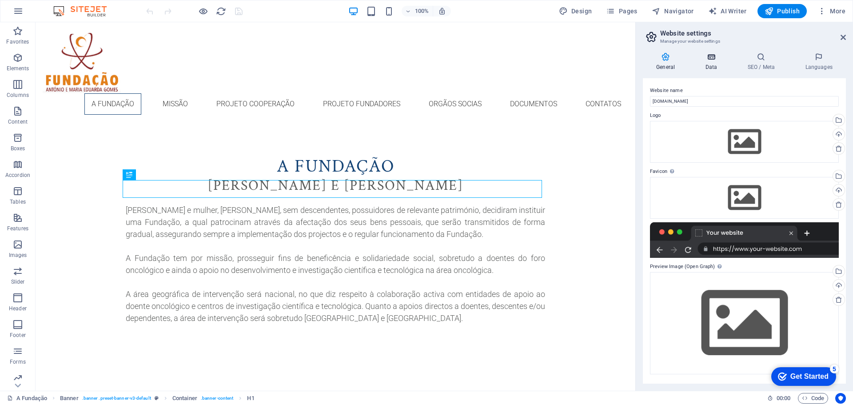
click at [715, 64] on h4 "Data" at bounding box center [713, 61] width 42 height 19
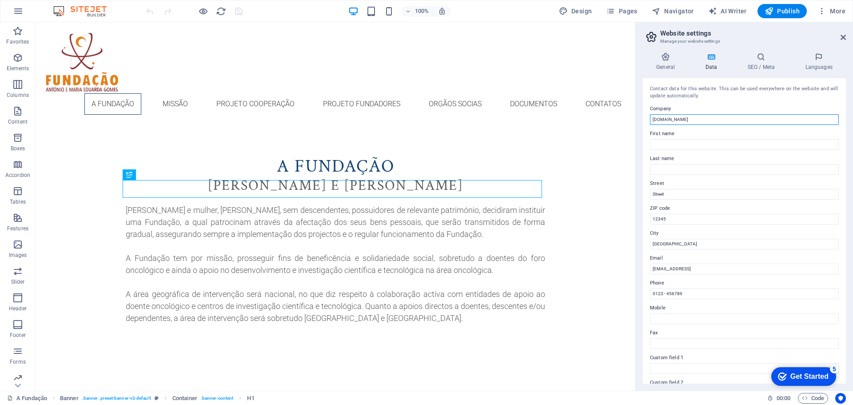
drag, startPoint x: 692, startPoint y: 122, endPoint x: 645, endPoint y: 123, distance: 46.6
click at [646, 123] on div "Contact data for this website. This can be used everywhere on the website and w…" at bounding box center [744, 230] width 203 height 305
type input "Fundação [PERSON_NAME] e [PERSON_NAME]"
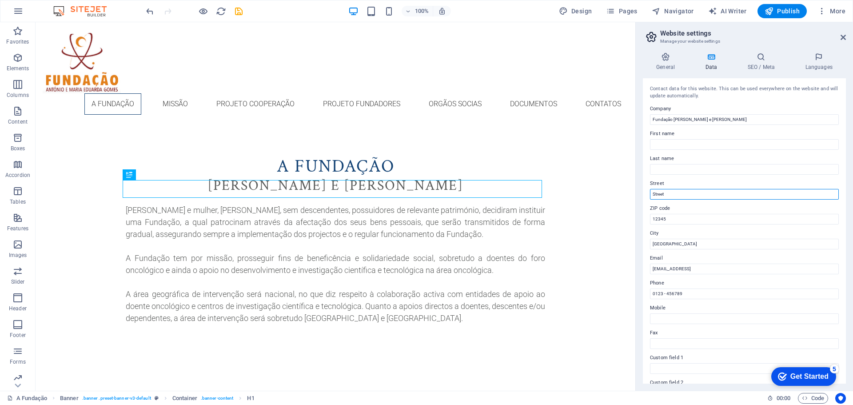
click at [686, 194] on input "Street" at bounding box center [744, 194] width 189 height 11
click at [679, 193] on input "Street" at bounding box center [744, 194] width 189 height 11
drag, startPoint x: 660, startPoint y: 194, endPoint x: 652, endPoint y: 195, distance: 8.0
click at [652, 195] on input "Street" at bounding box center [744, 194] width 189 height 11
paste input "[STREET_ADDRESS][PERSON_NAME]"
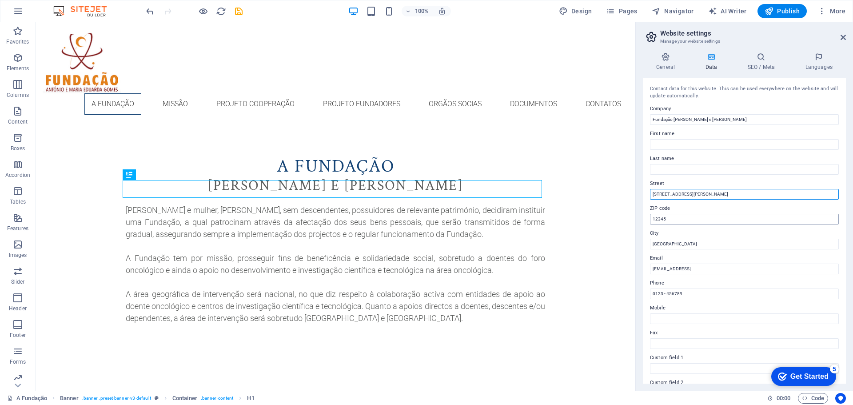
type input "[STREET_ADDRESS][PERSON_NAME]"
drag, startPoint x: 697, startPoint y: 242, endPoint x: 630, endPoint y: 221, distance: 71.2
type input "1700-024"
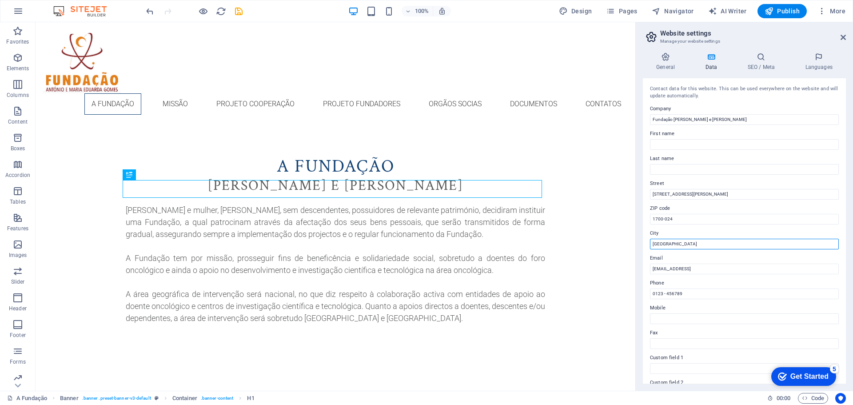
click at [671, 244] on input "[GEOGRAPHIC_DATA]" at bounding box center [744, 244] width 189 height 11
drag, startPoint x: 685, startPoint y: 267, endPoint x: 626, endPoint y: 241, distance: 64.3
click at [657, 243] on input "[GEOGRAPHIC_DATA]" at bounding box center [744, 244] width 189 height 11
click at [658, 243] on input "[GEOGRAPHIC_DATA]" at bounding box center [744, 244] width 189 height 11
type input "[GEOGRAPHIC_DATA]"
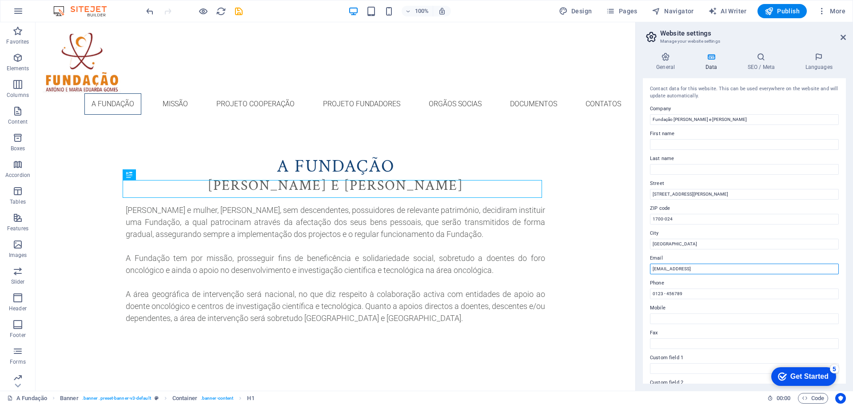
drag, startPoint x: 763, startPoint y: 270, endPoint x: 662, endPoint y: 270, distance: 101.3
click at [662, 270] on input "[EMAIL_ADDRESS]" at bounding box center [744, 268] width 189 height 11
type input "d"
type input "[EMAIL_ADDRESS][DOMAIN_NAME]"
click at [710, 297] on input "0123 - 456789" at bounding box center [744, 293] width 189 height 11
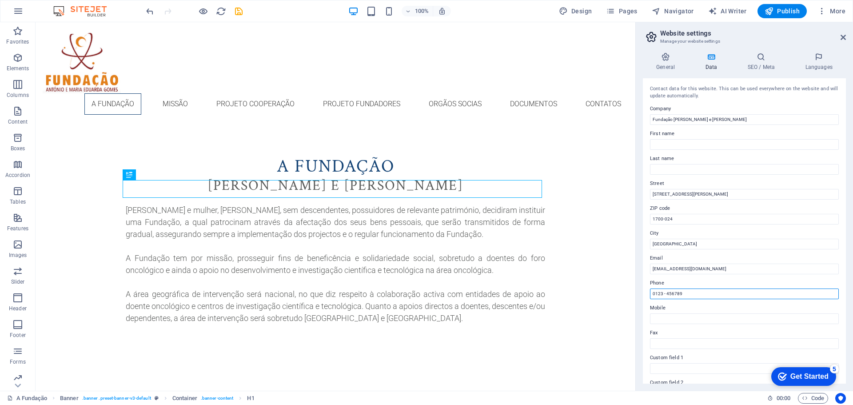
click at [688, 295] on input "0123 - 456789" at bounding box center [744, 293] width 189 height 11
drag, startPoint x: 713, startPoint y: 316, endPoint x: 630, endPoint y: 292, distance: 85.5
type input "[PHONE_NUMBER]"
click at [700, 321] on input "Mobile" at bounding box center [744, 318] width 189 height 11
click at [681, 321] on input "+351" at bounding box center [744, 318] width 189 height 11
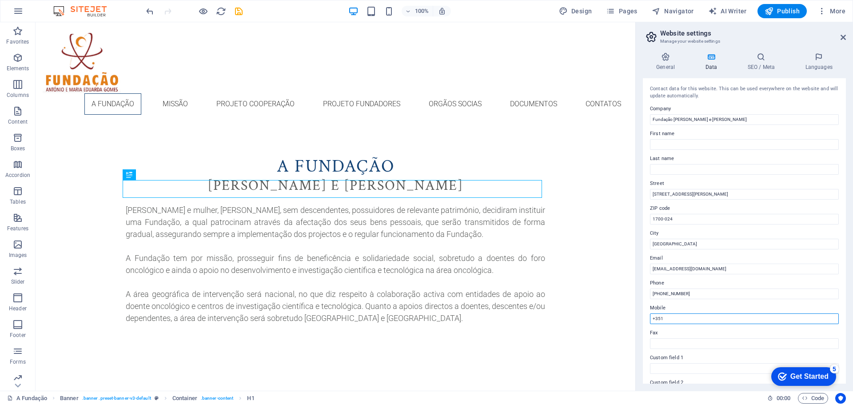
paste input "917 273 716"
type input "[PHONE_NUMBER]"
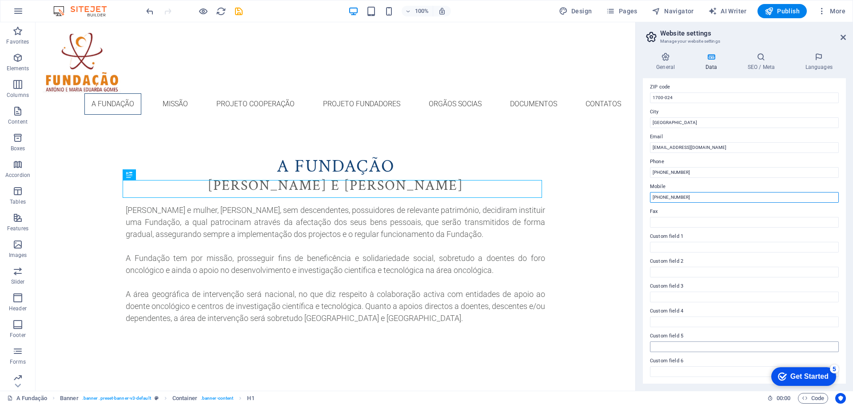
scroll to position [122, 0]
click at [241, 14] on icon "save" at bounding box center [239, 11] width 10 height 10
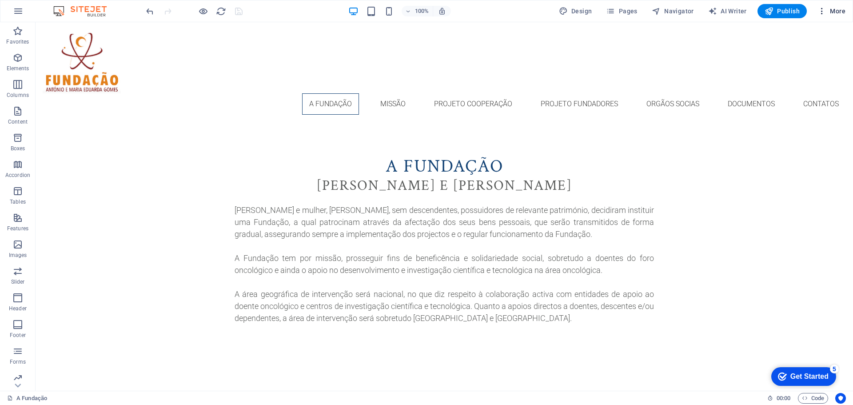
click at [836, 13] on span "More" at bounding box center [831, 11] width 28 height 9
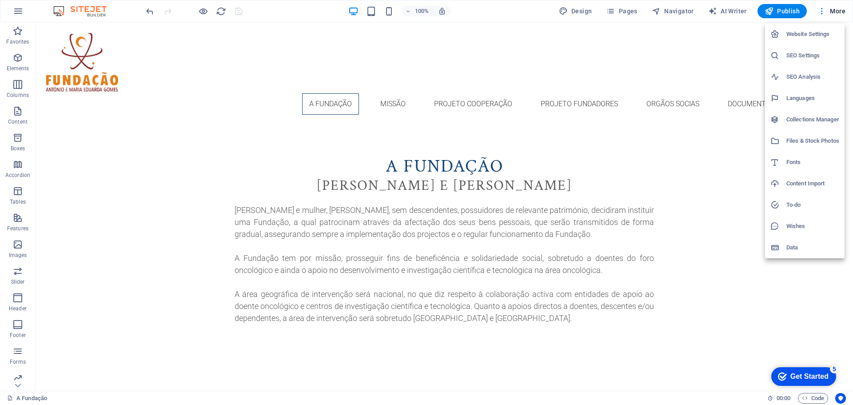
click at [781, 32] on div at bounding box center [778, 34] width 16 height 9
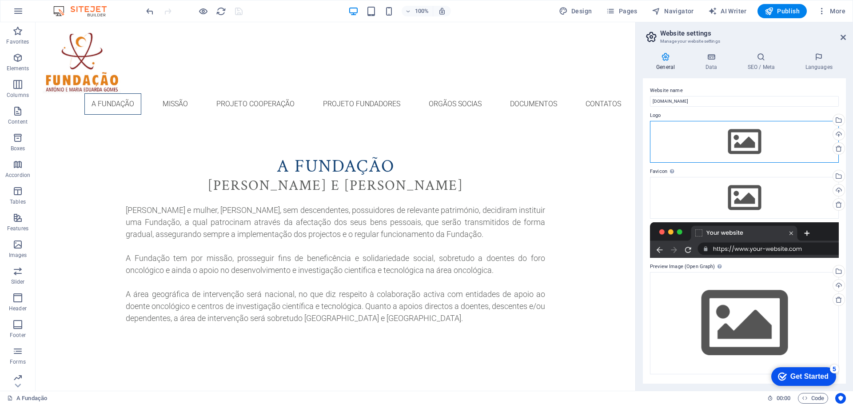
click at [750, 151] on div "Drag files here, click to choose files or select files from Files or our free s…" at bounding box center [744, 142] width 189 height 42
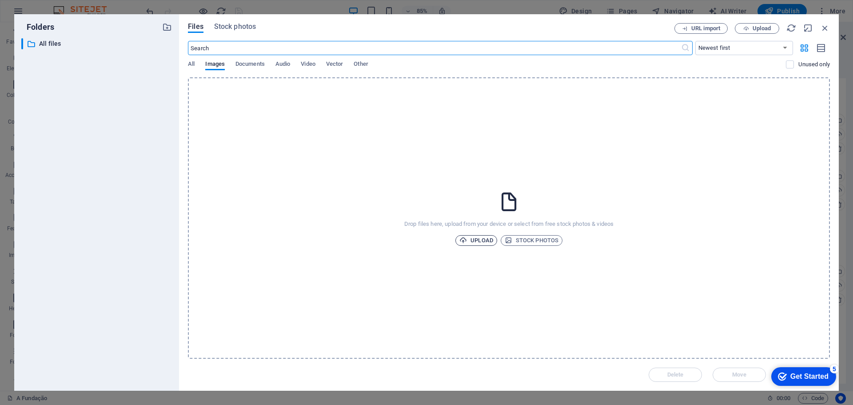
click at [478, 238] on span "Upload" at bounding box center [476, 240] width 34 height 11
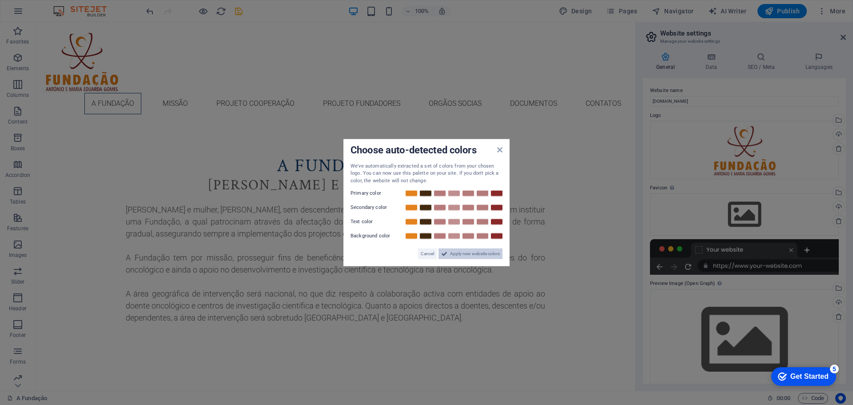
click at [457, 254] on span "Apply new website colors" at bounding box center [475, 253] width 50 height 11
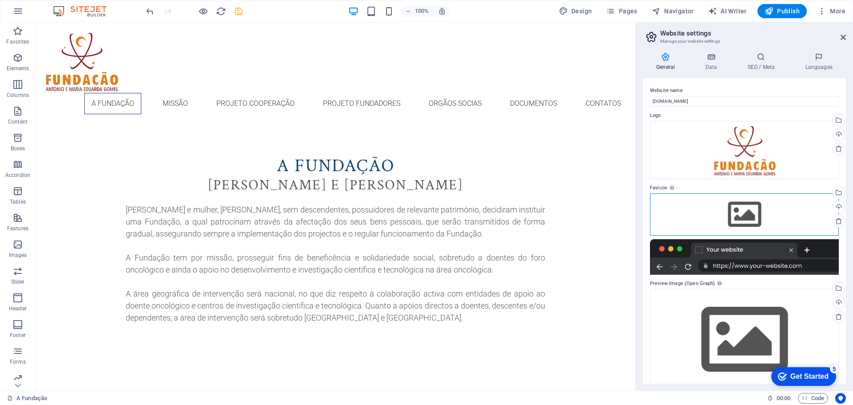
click at [755, 214] on div "Drag files here, click to choose files or select files from Files or our free s…" at bounding box center [744, 214] width 189 height 42
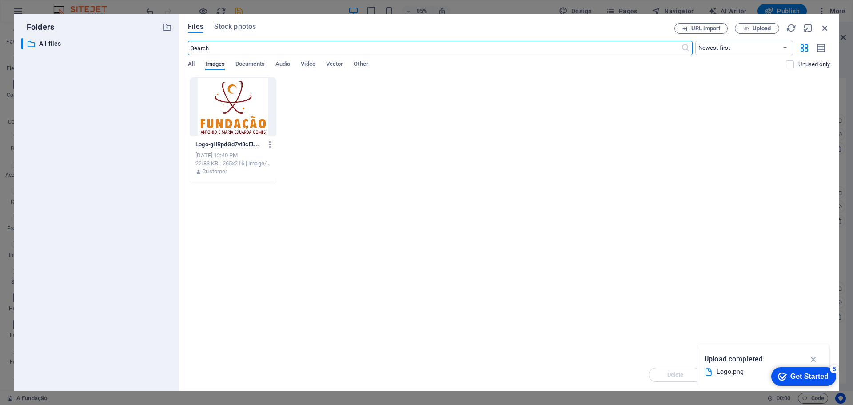
click at [624, 274] on div "Drop files here to upload them instantly Logo-gHRpdGd7vt8cEUOwX3sD7A.png Logo-g…" at bounding box center [509, 217] width 642 height 281
click at [814, 358] on icon "button" at bounding box center [814, 359] width 10 height 10
click at [449, 180] on div "Logo-gHRpdGd7vt8cEUOwX3sD7A.png Logo-gHRpdGd7vt8cEUOwX3sD7A.png [DATE] 12:40 PM…" at bounding box center [509, 130] width 642 height 107
click at [750, 28] on span "Upload" at bounding box center [757, 29] width 36 height 6
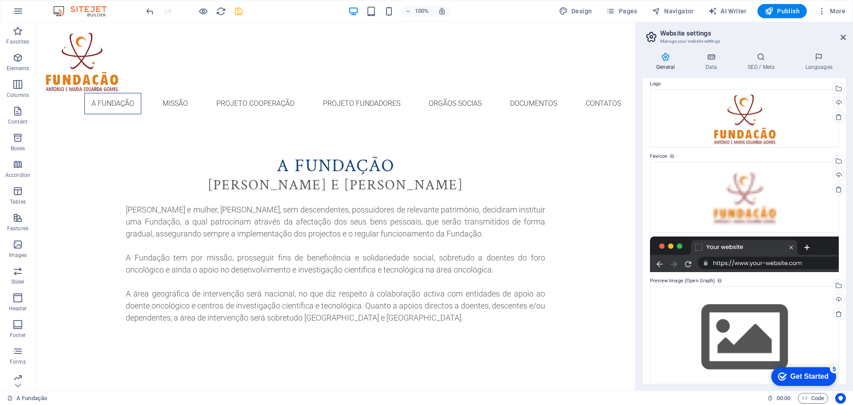
scroll to position [44, 0]
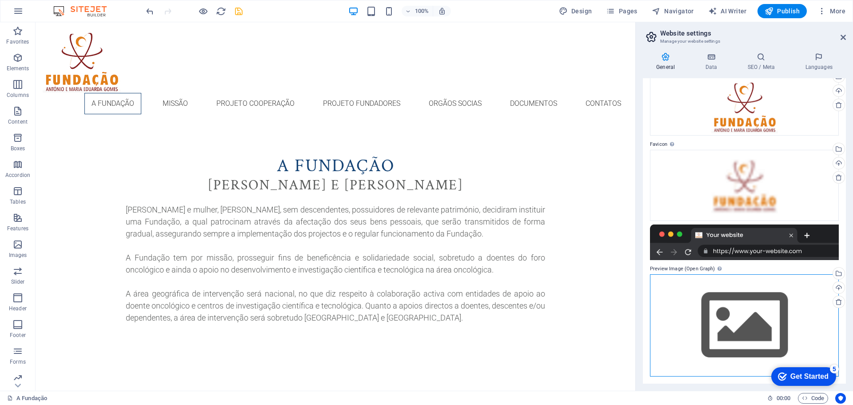
click at [766, 327] on div "Drag files here, click to choose files or select files from Files or our free s…" at bounding box center [744, 325] width 189 height 102
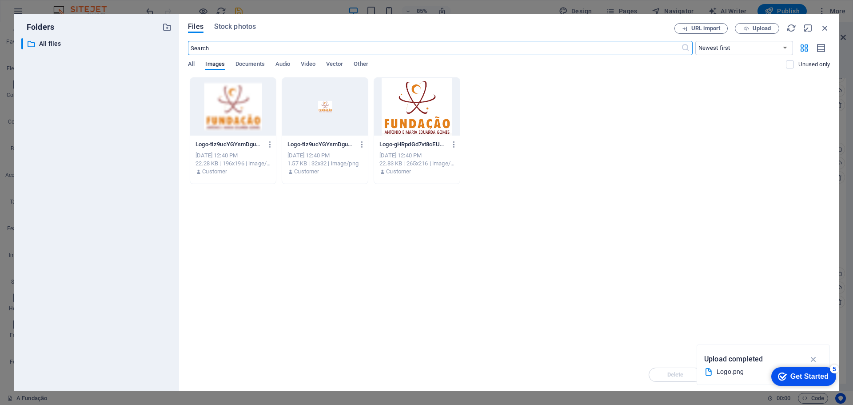
click at [412, 112] on div at bounding box center [417, 107] width 86 height 58
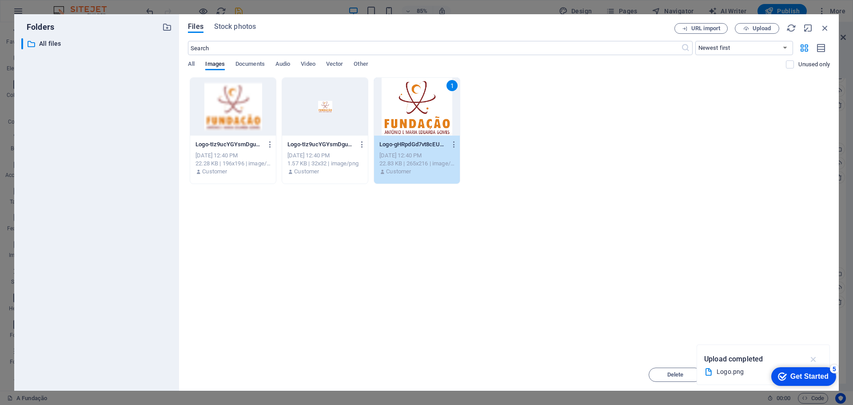
click at [814, 357] on icon "button" at bounding box center [814, 359] width 10 height 10
click at [418, 115] on div "1" at bounding box center [417, 107] width 86 height 58
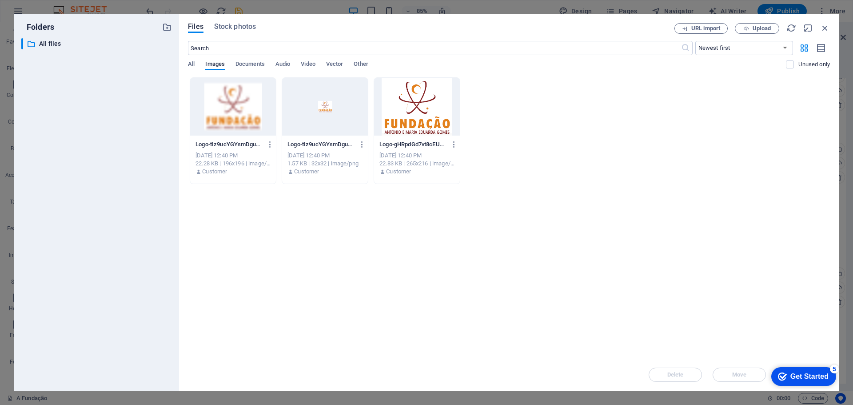
click at [418, 115] on div at bounding box center [417, 107] width 86 height 58
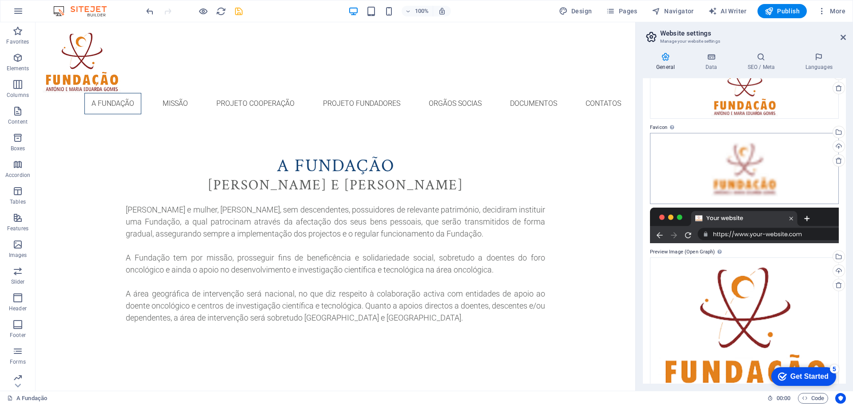
scroll to position [0, 0]
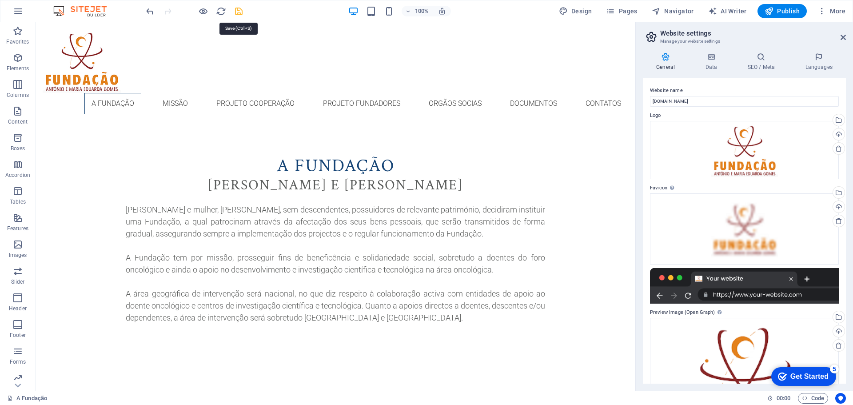
click at [236, 13] on icon "save" at bounding box center [239, 11] width 10 height 10
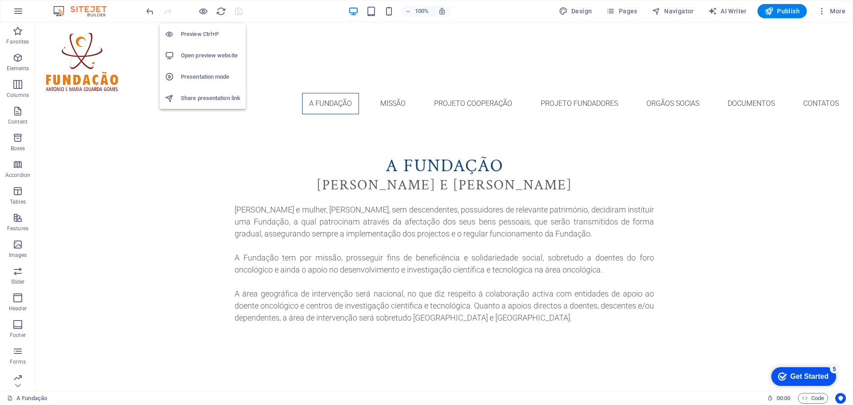
click at [208, 54] on h6 "Open preview website" at bounding box center [211, 55] width 60 height 11
